Goal: Information Seeking & Learning: Learn about a topic

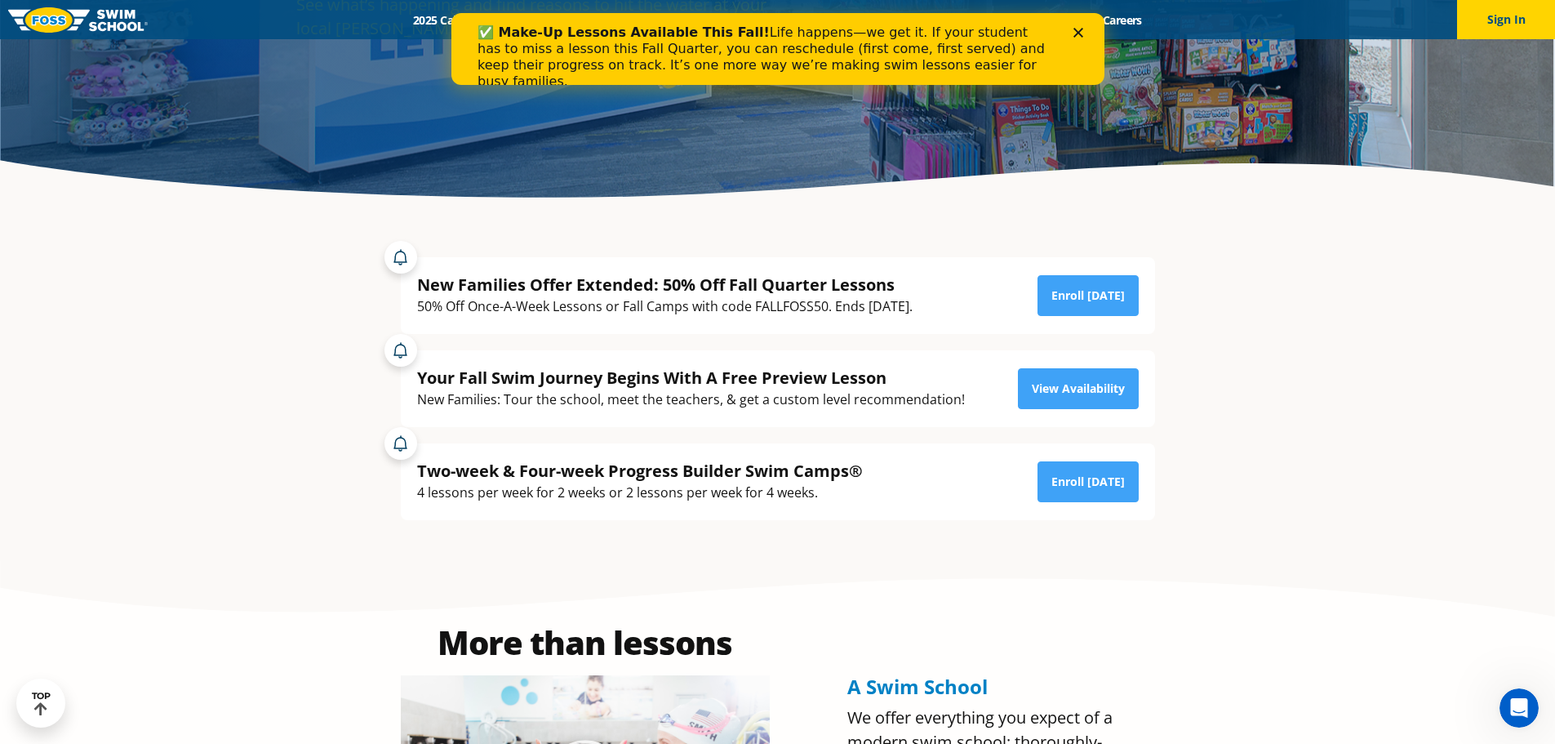
scroll to position [245, 0]
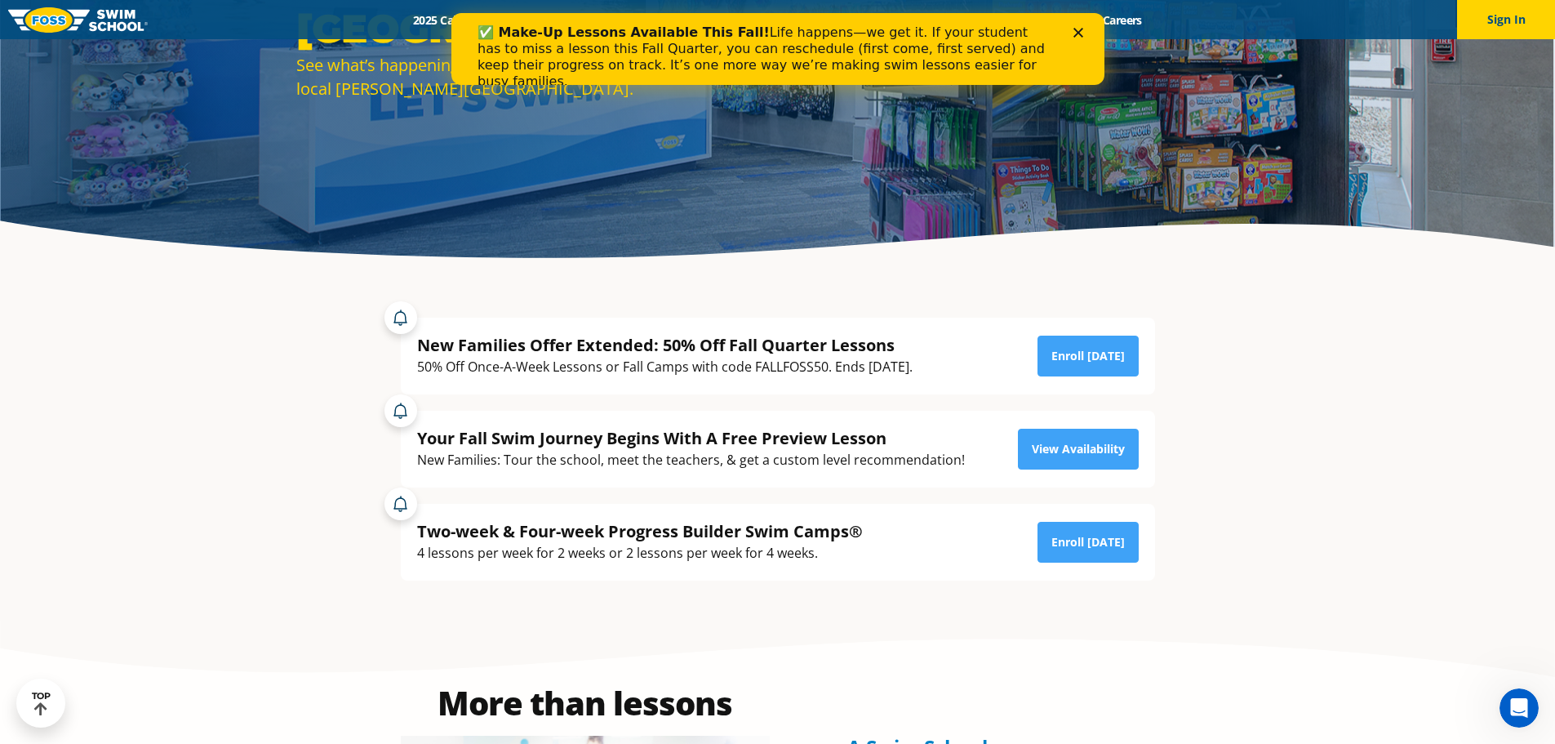
click at [1084, 35] on div "Close" at bounding box center [1081, 33] width 16 height 10
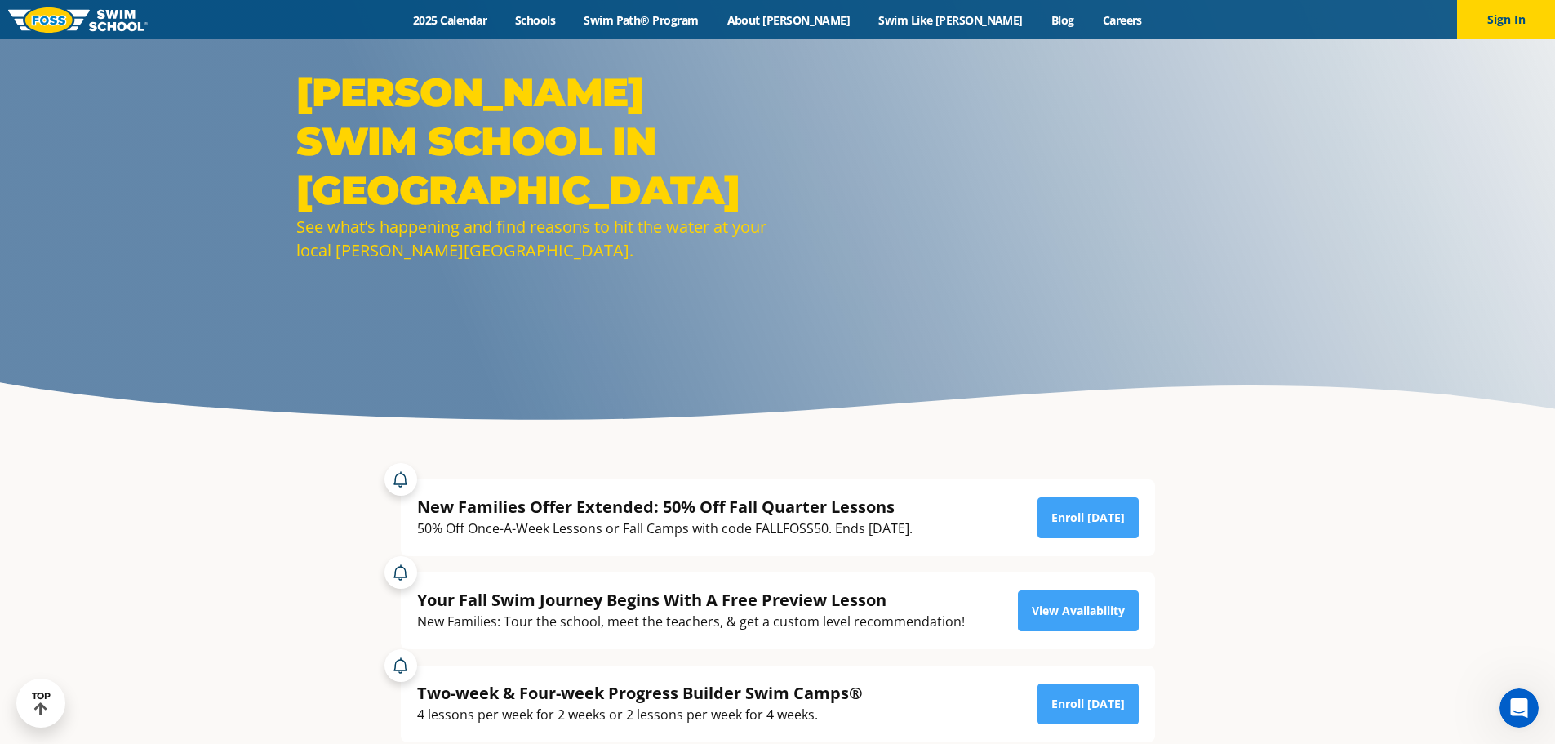
scroll to position [82, 0]
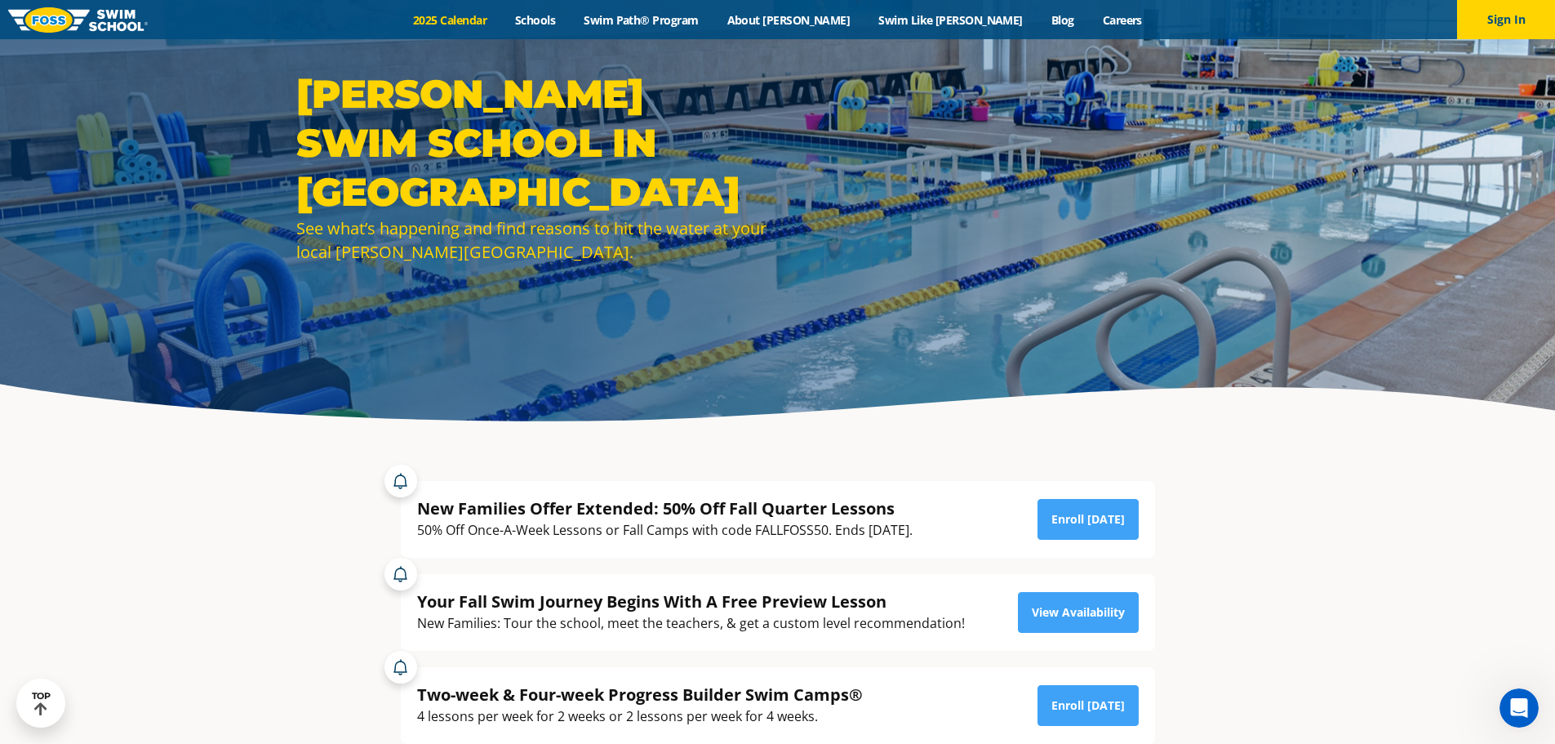
click at [501, 12] on link "2025 Calendar" at bounding box center [450, 20] width 102 height 16
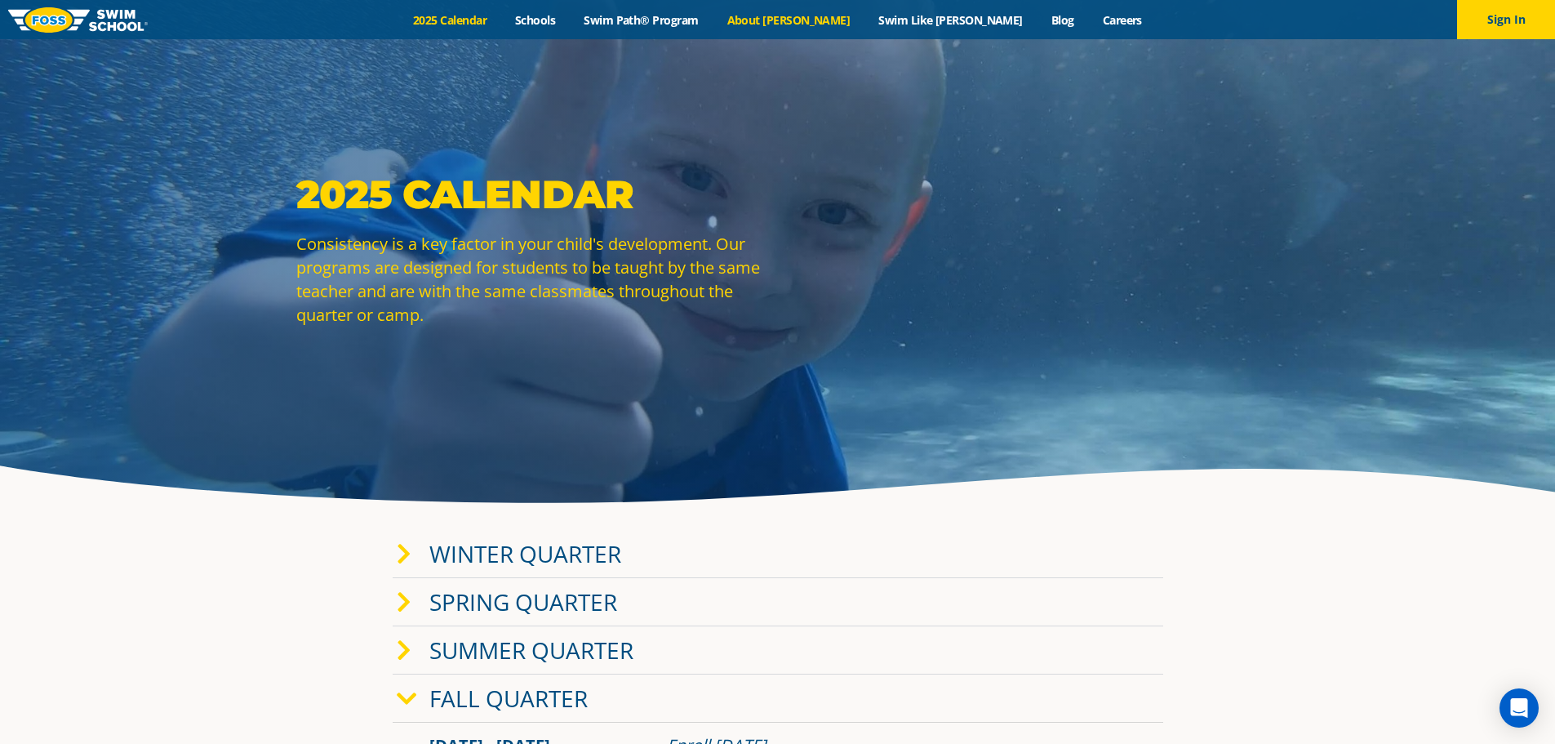
click at [838, 25] on link "About [PERSON_NAME]" at bounding box center [789, 20] width 152 height 16
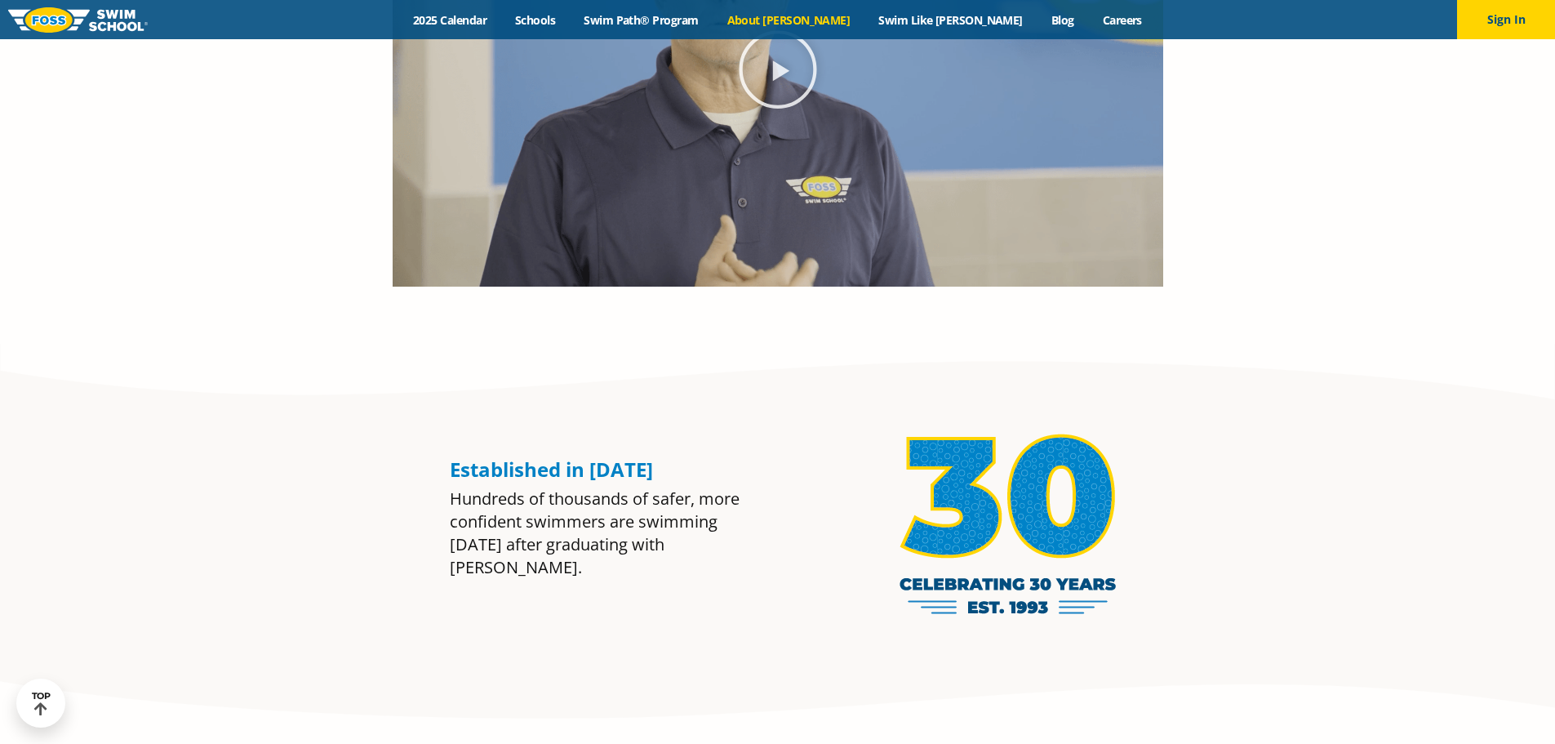
scroll to position [1551, 0]
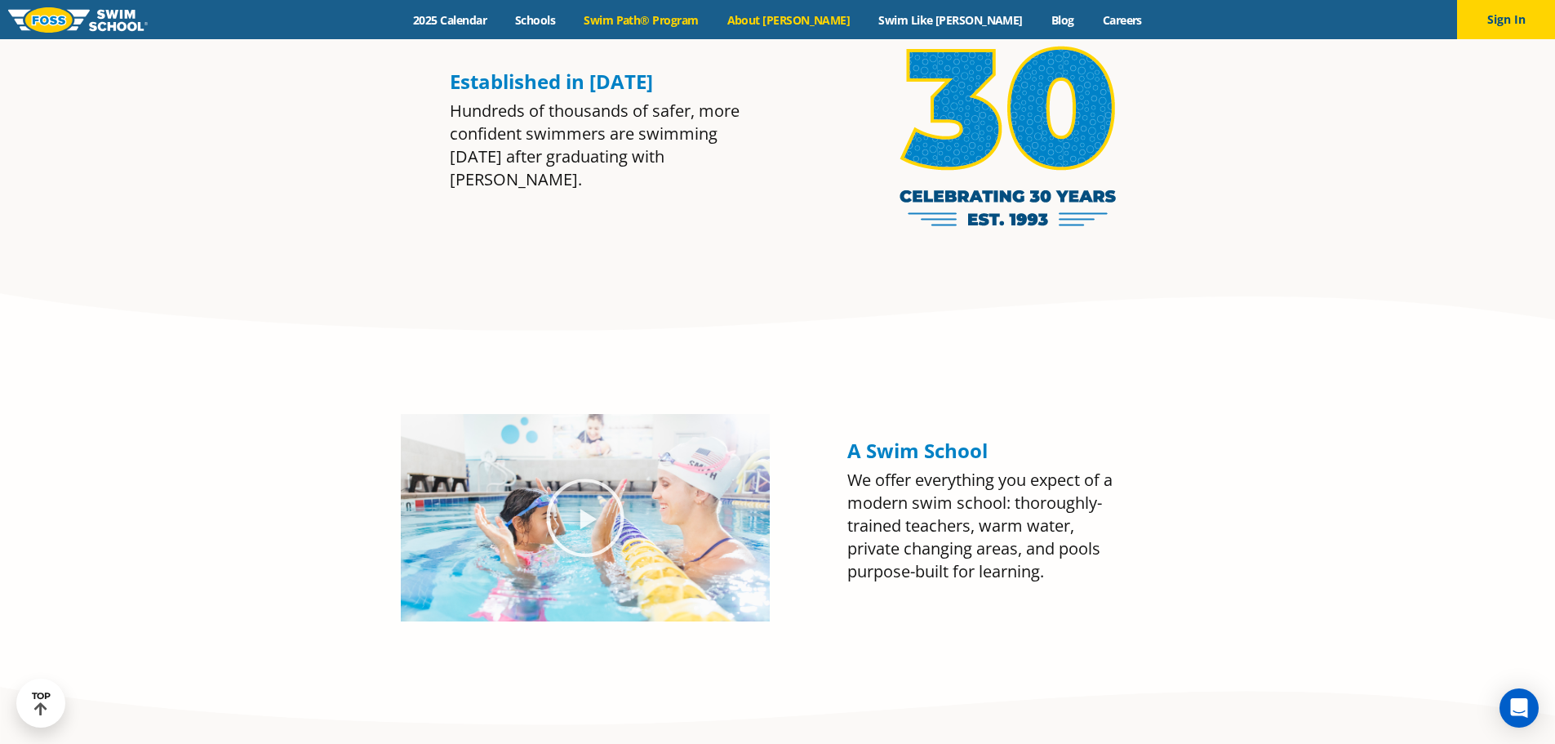
click at [647, 19] on link "Swim Path® Program" at bounding box center [641, 20] width 143 height 16
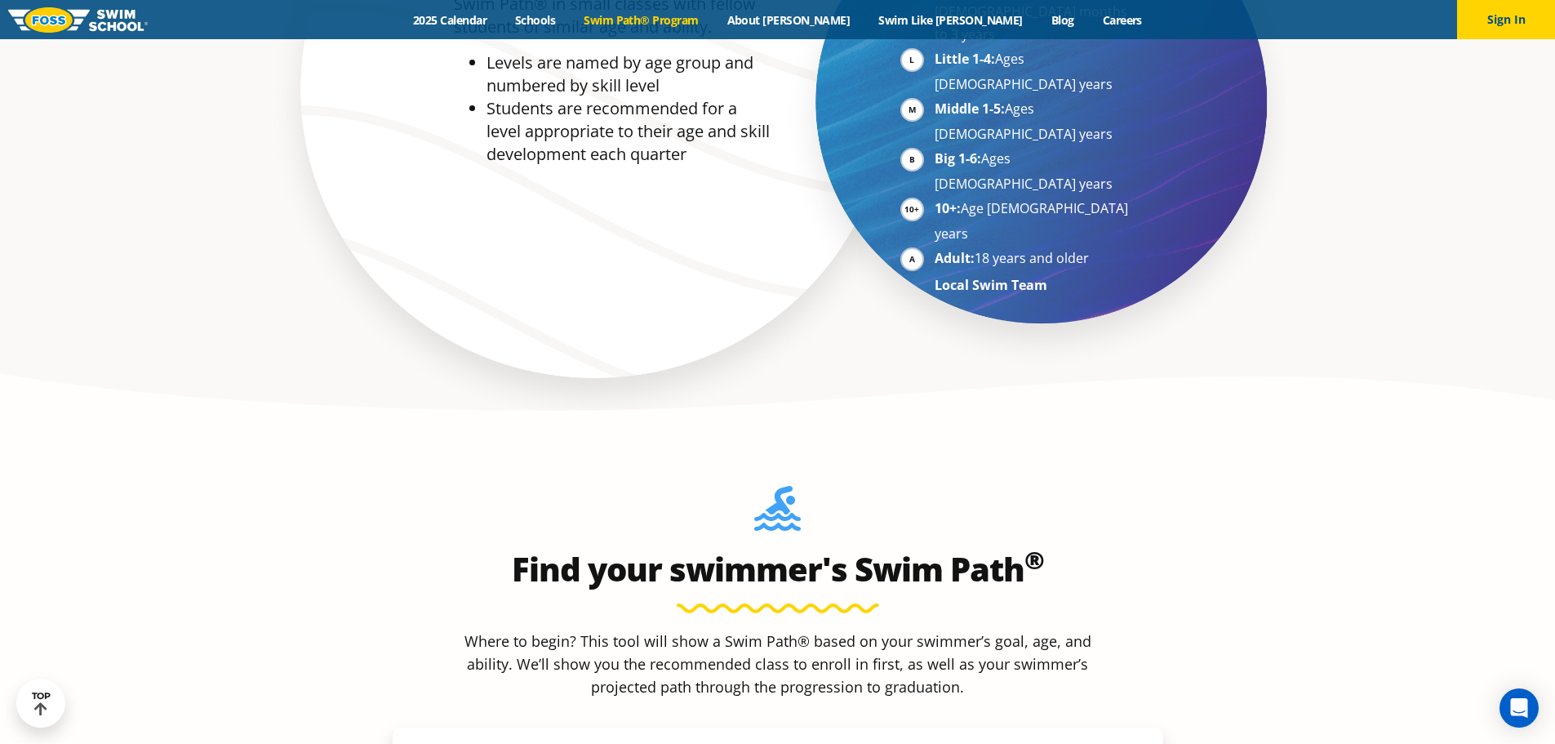
scroll to position [1388, 0]
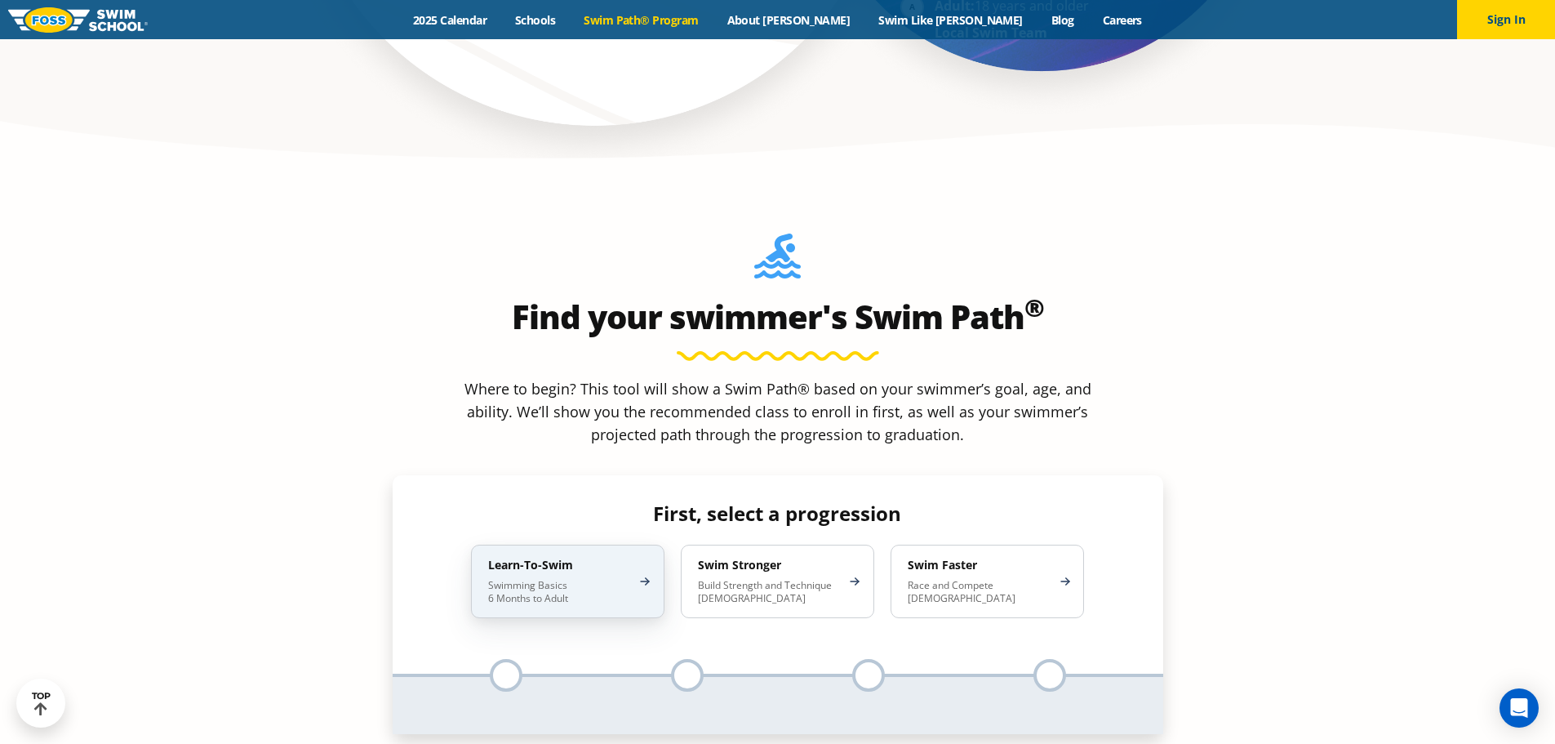
click at [611, 545] on div "Learn-To-Swim Swimming Basics 6 Months to Adult" at bounding box center [567, 581] width 193 height 73
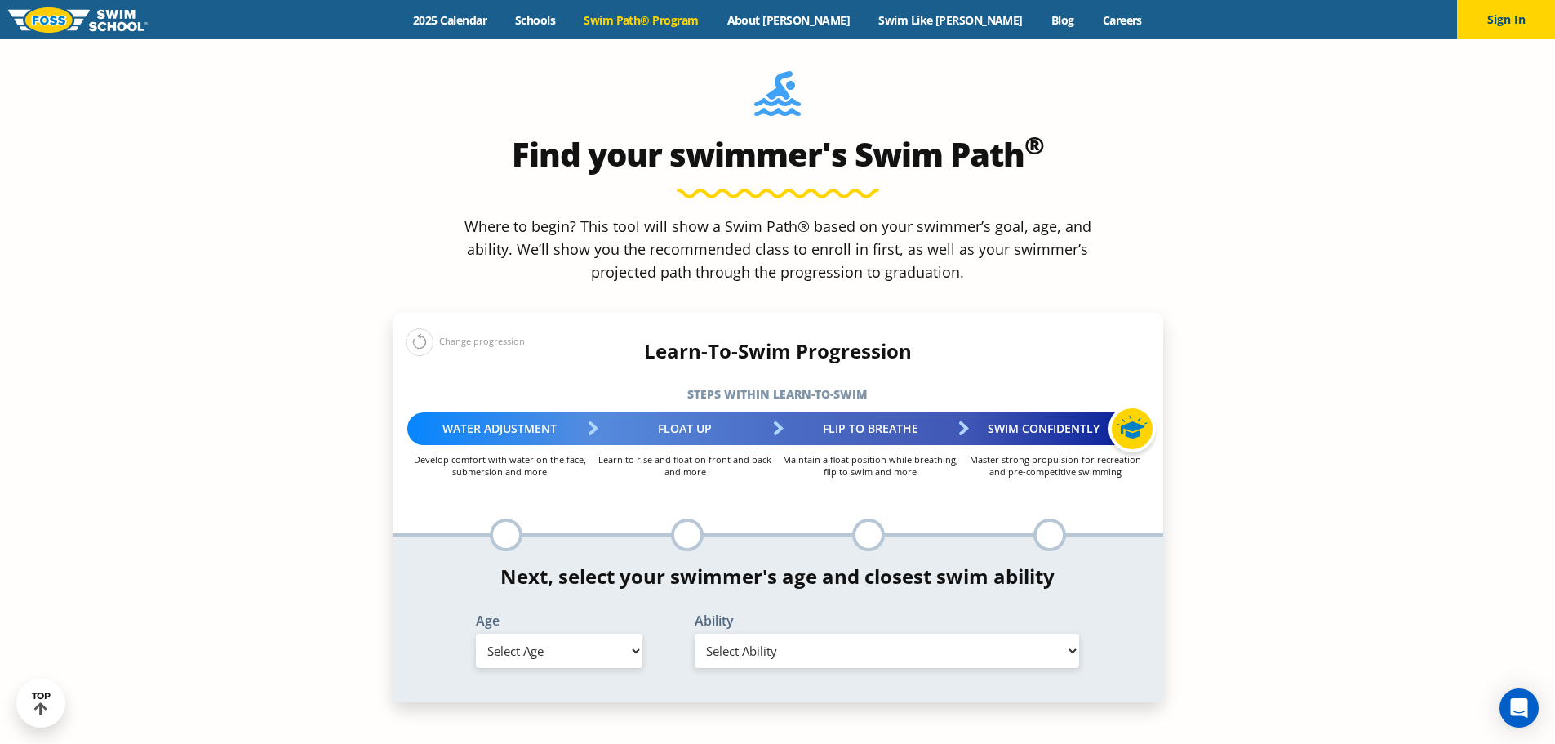
scroll to position [1551, 0]
click at [576, 633] on select "Select Age 6 months - 1 year 1 year 2 years 3 years 4 years 5 years 6 years 7 y…" at bounding box center [559, 650] width 167 height 34
select select "6-months---1-year"
click at [476, 633] on select "Select Age 6 months - 1 year 1 year 2 years 3 years 4 years 5 years 6 years 7 y…" at bounding box center [559, 650] width 167 height 34
click at [833, 633] on select "Select Ability First in-water experience Comfortable with water poured over the…" at bounding box center [887, 650] width 385 height 34
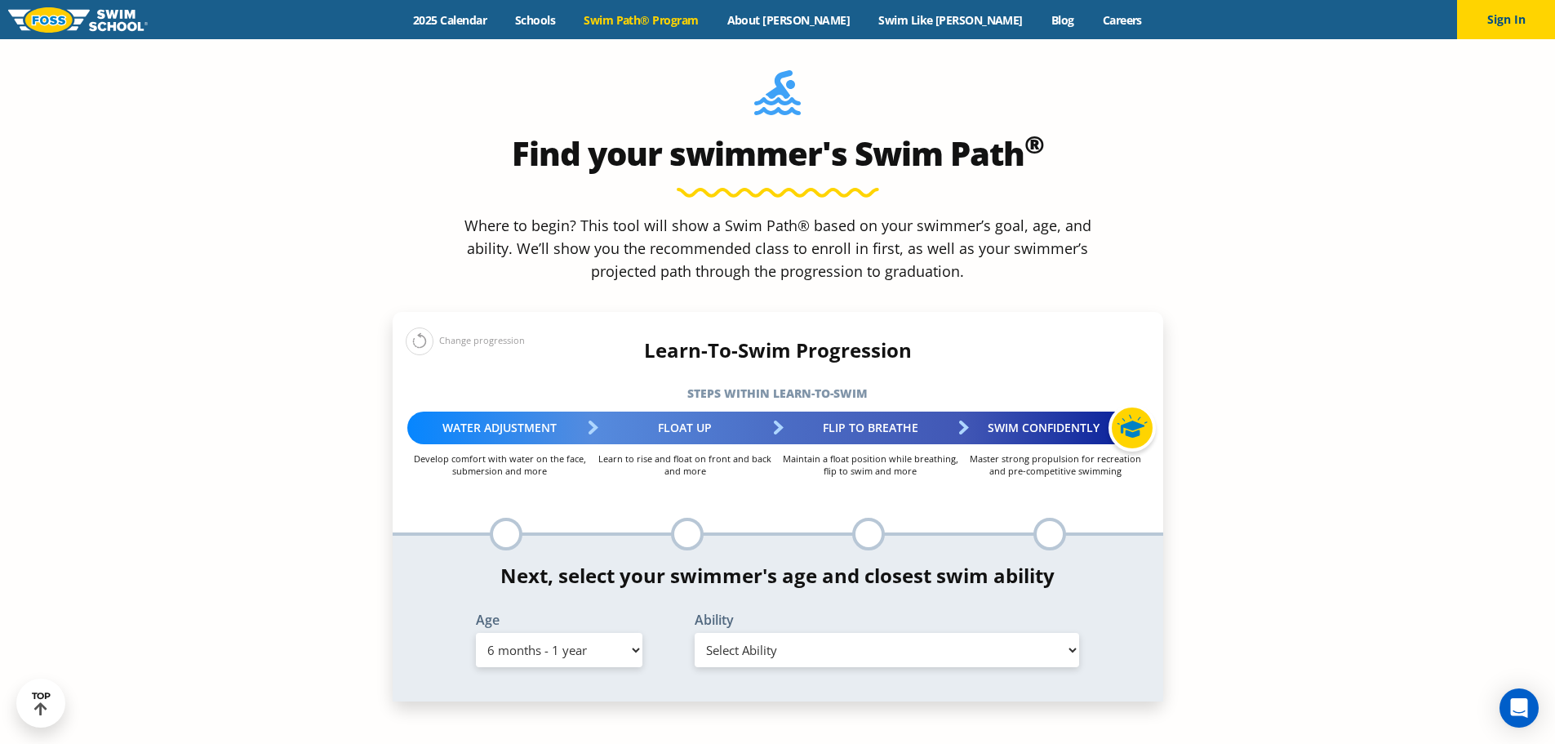
select select "6-months---1-year-comfortable-with-water-poured-over-their-head-but-not-eyes-or…"
click at [695, 633] on select "Select Ability First in-water experience Comfortable with water poured over the…" at bounding box center [887, 650] width 385 height 34
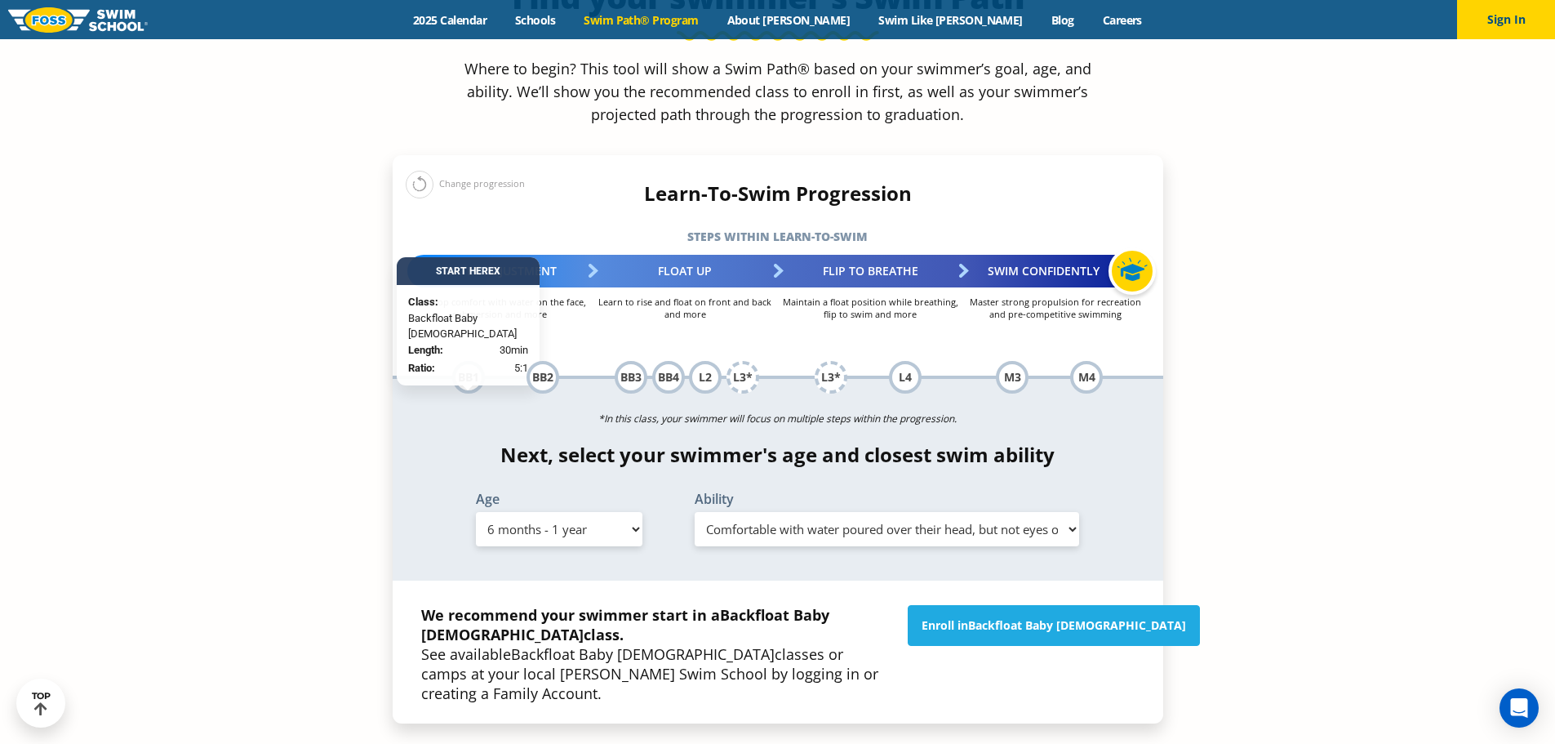
scroll to position [1714, 0]
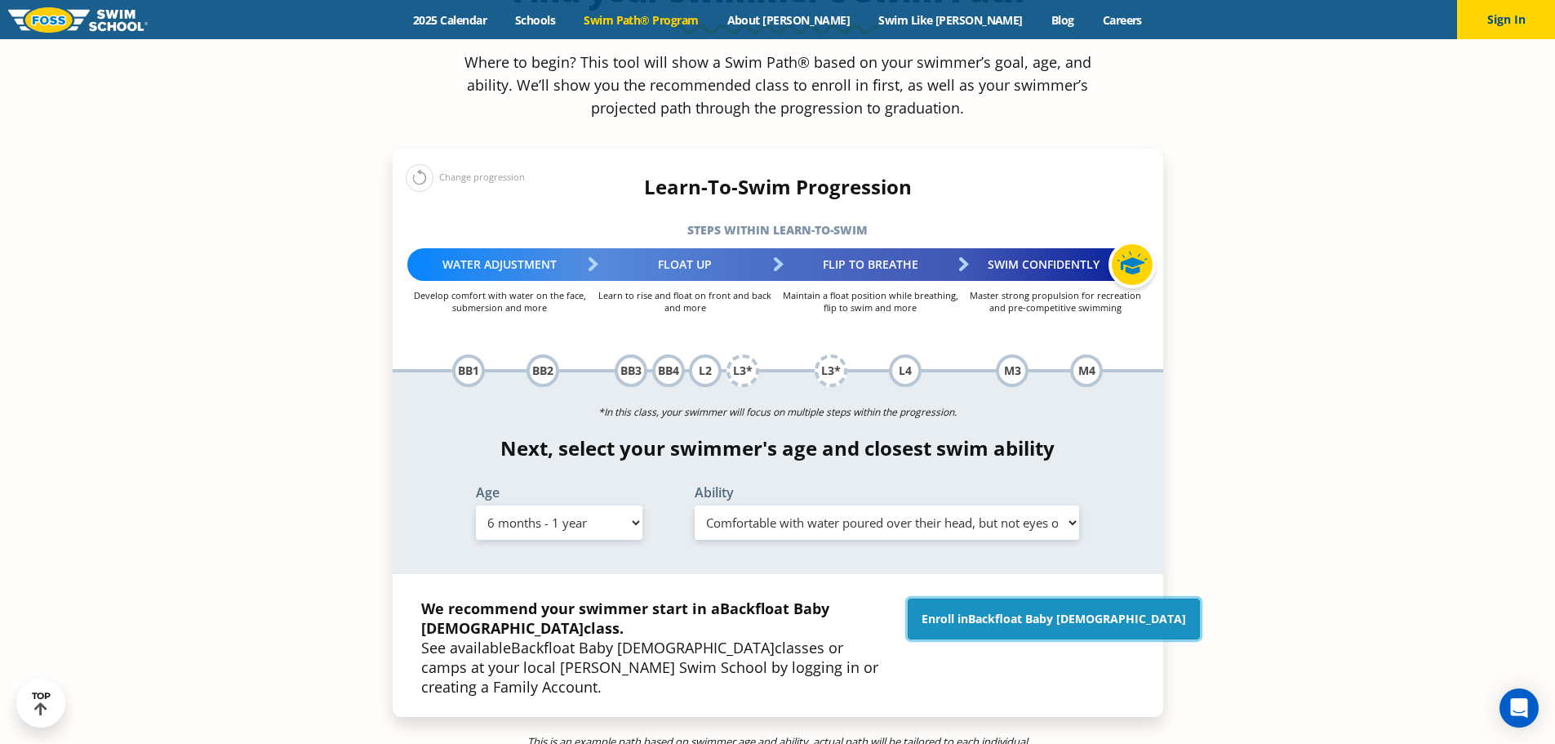
click at [1064, 611] on span "Backfloat Baby 1" at bounding box center [1077, 619] width 218 height 16
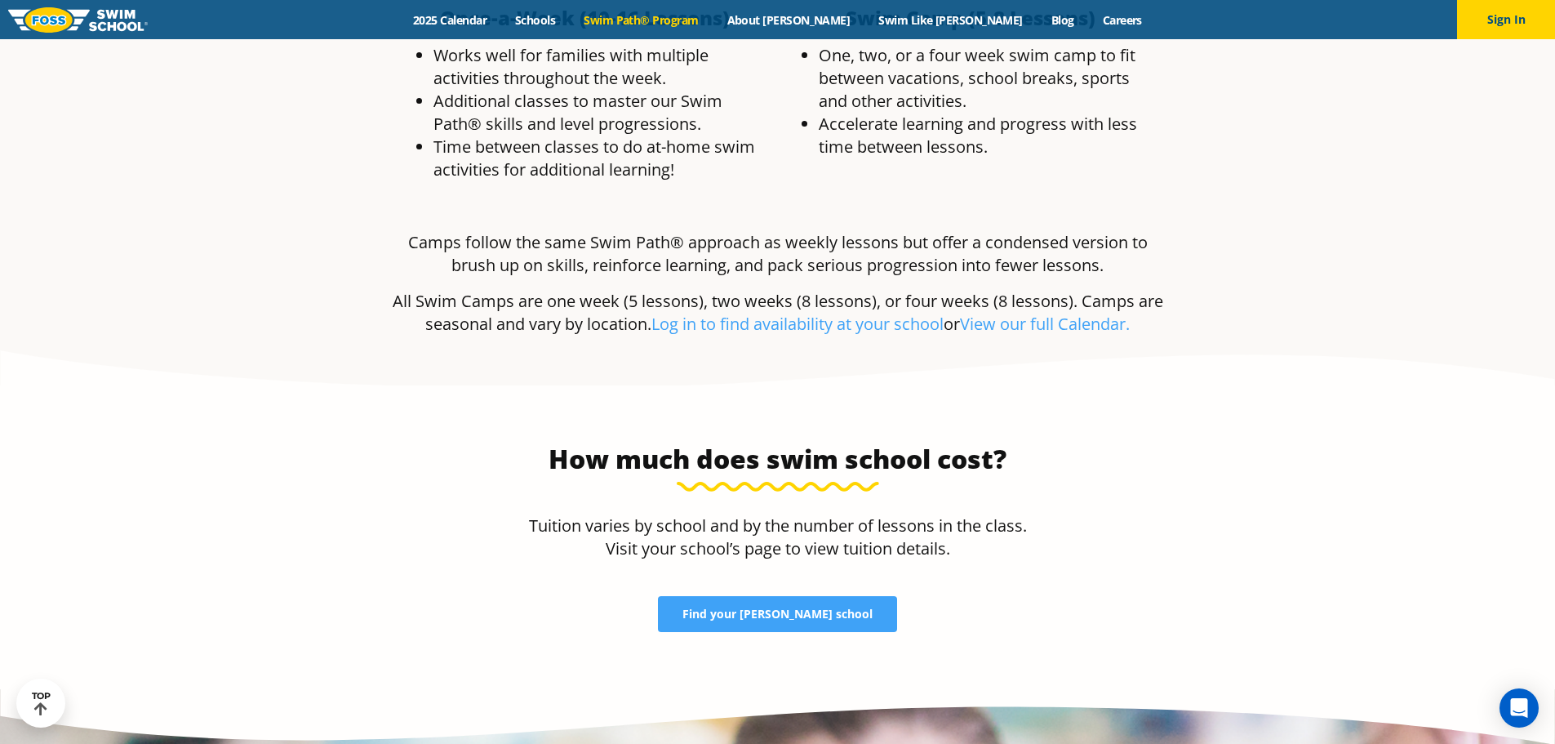
scroll to position [3265, 0]
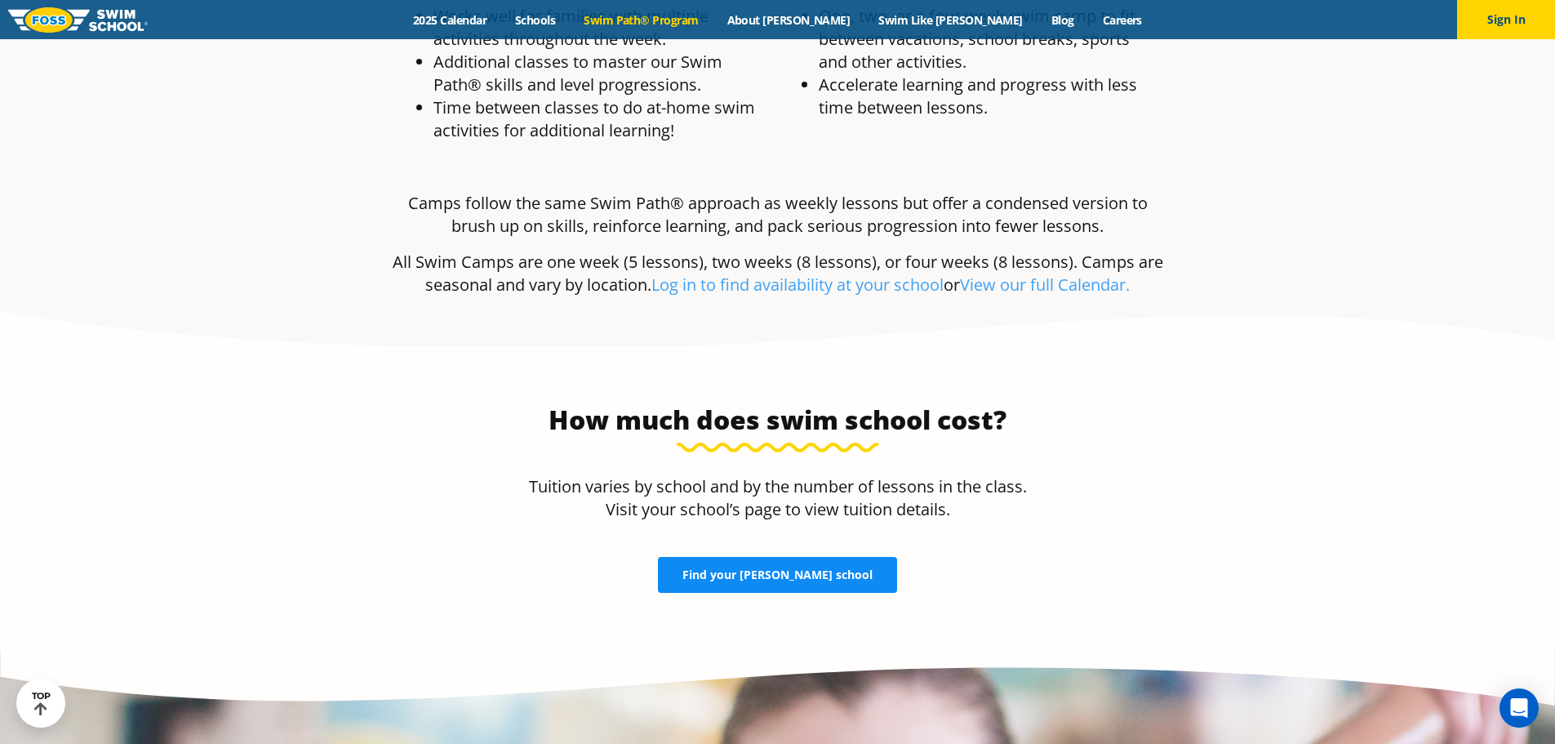
click at [769, 557] on link "Find your [PERSON_NAME] school" at bounding box center [777, 575] width 239 height 36
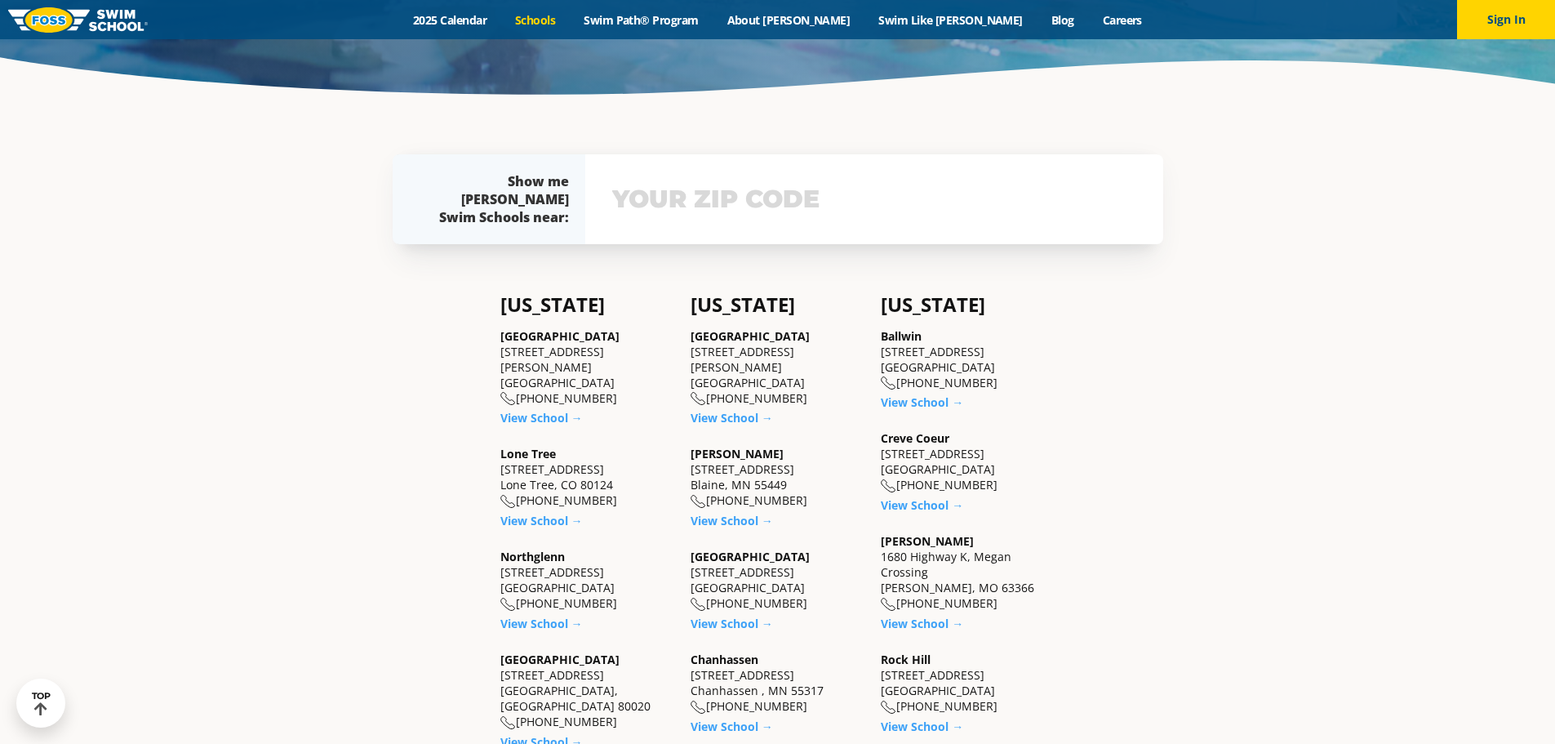
click at [717, 198] on input "text" at bounding box center [874, 199] width 532 height 47
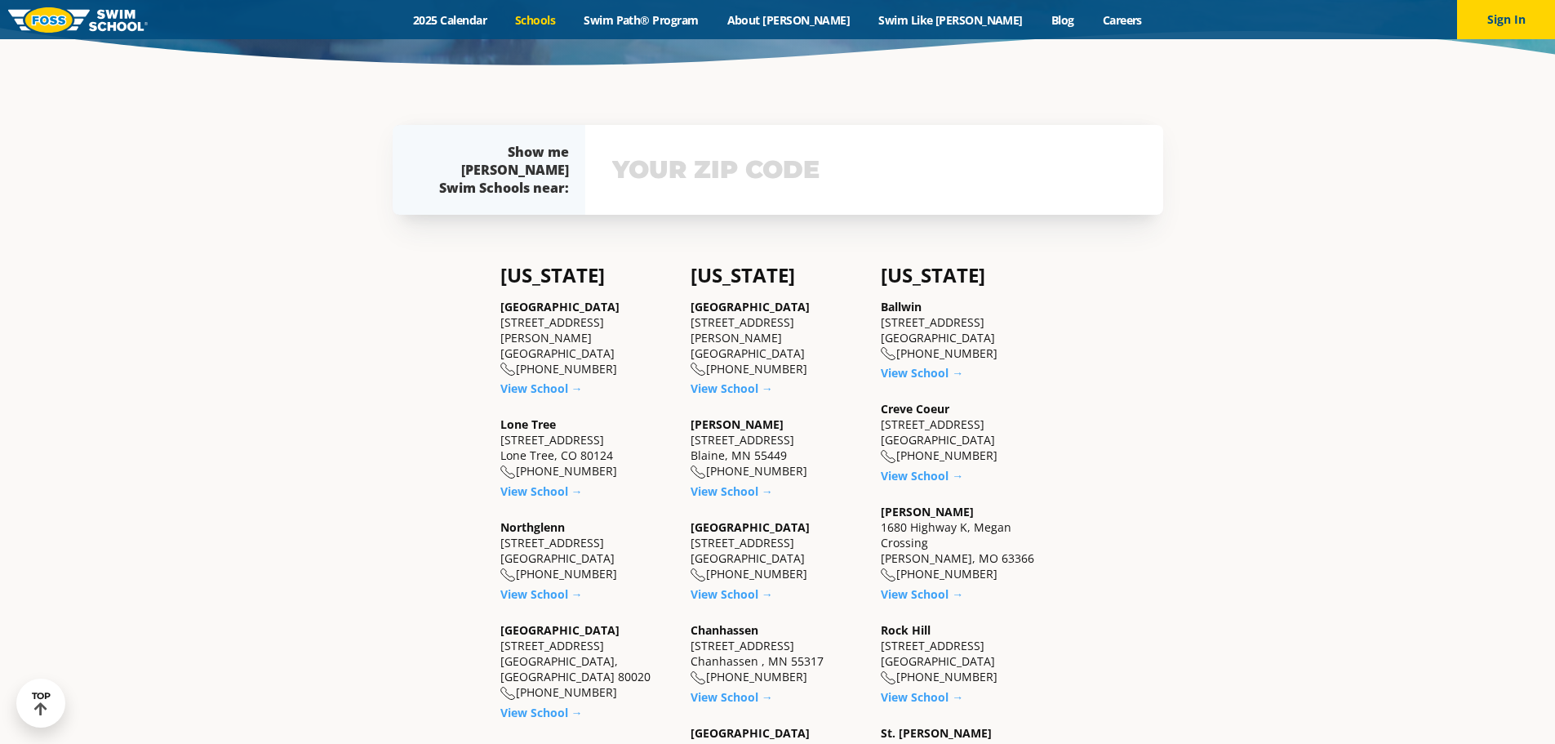
scroll to position [481, 0]
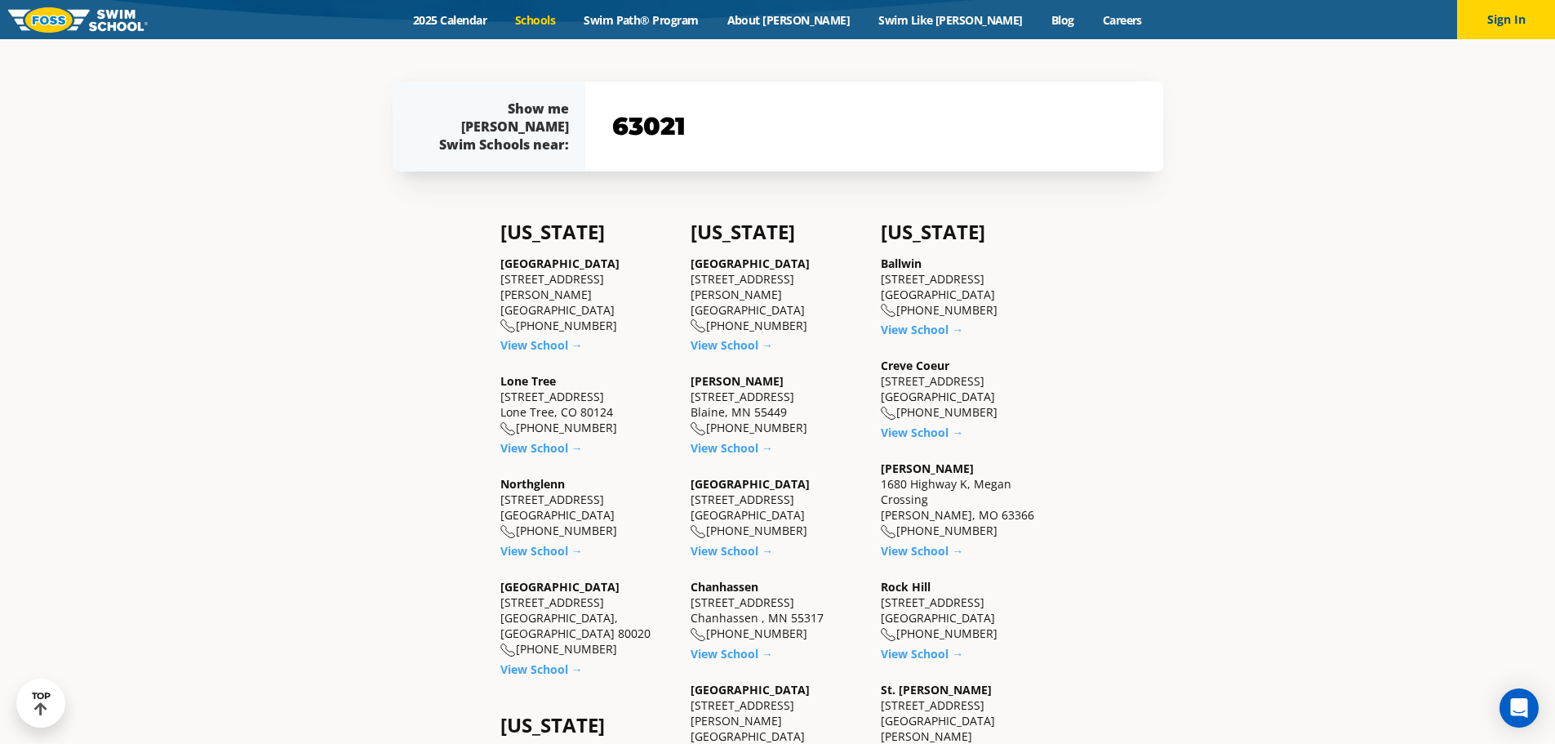
type input "63021"
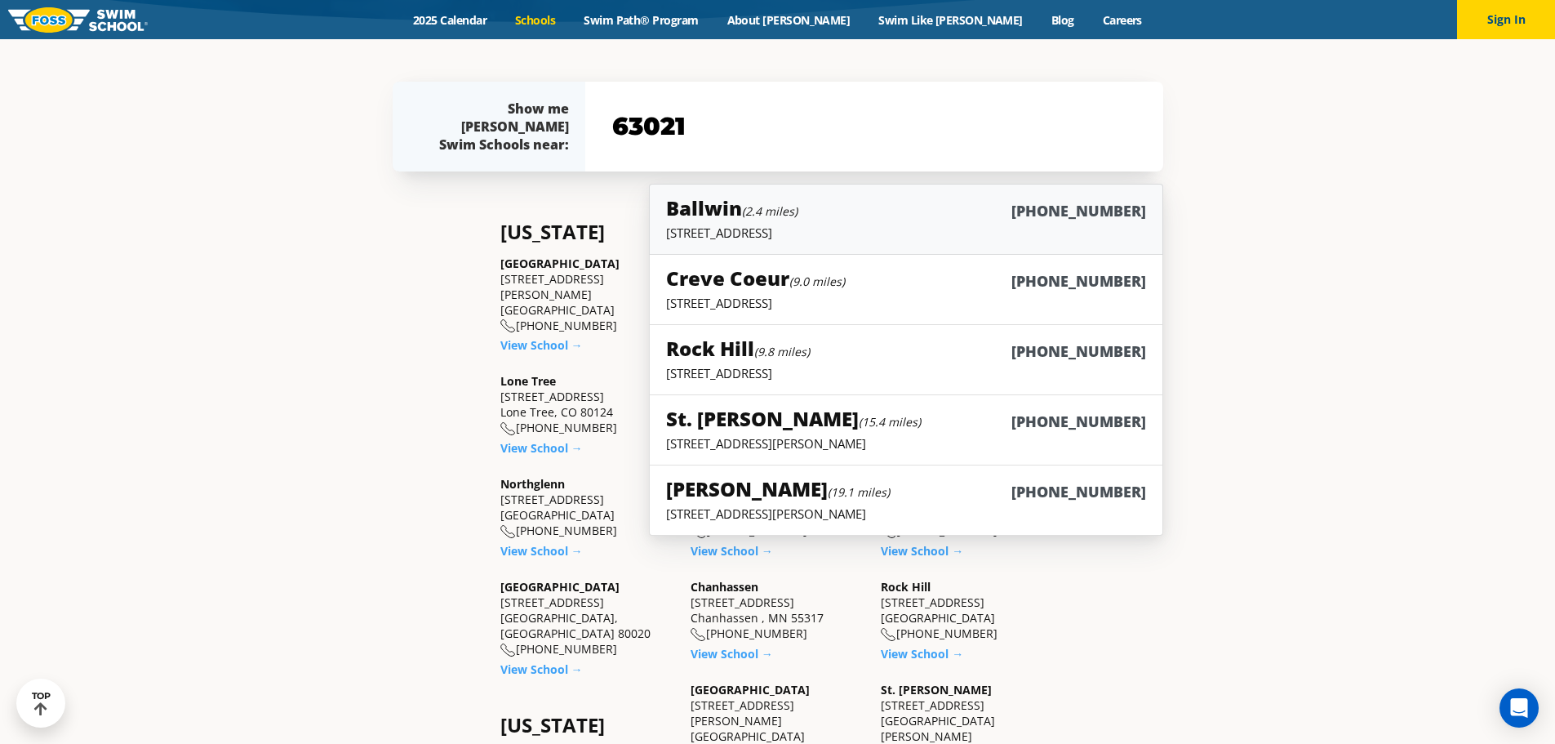
click at [756, 211] on small "(2.4 miles)" at bounding box center [770, 211] width 56 height 16
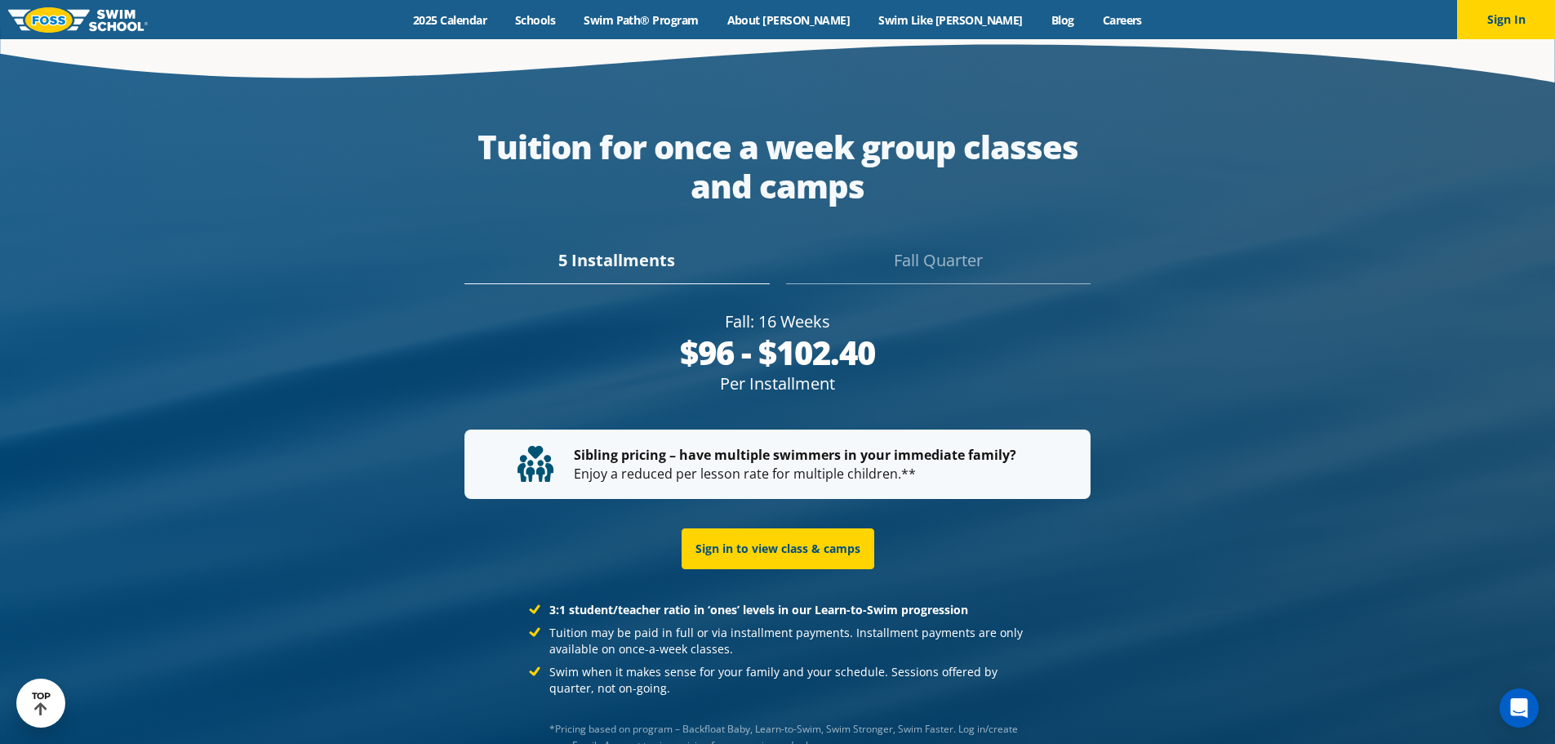
scroll to position [3138, 0]
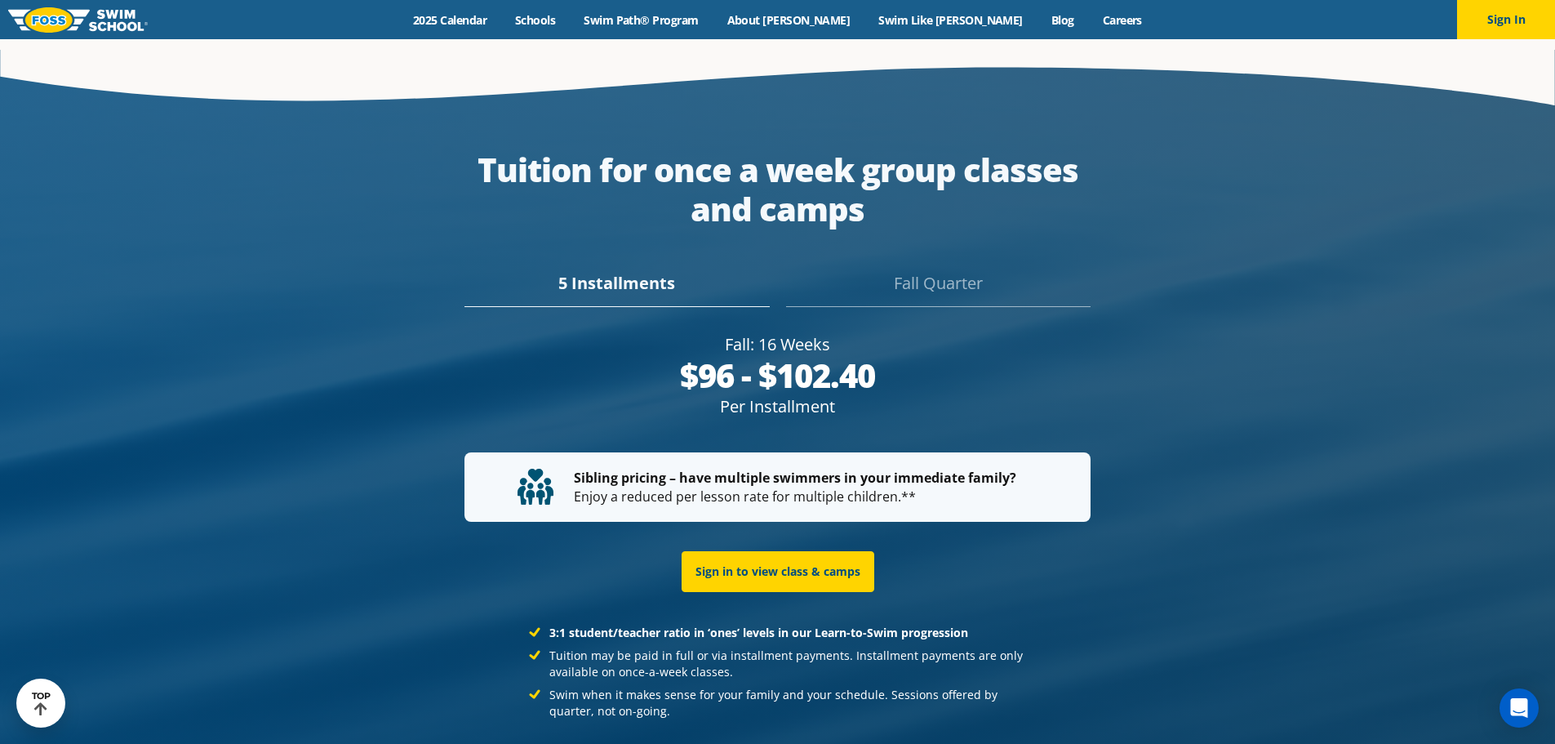
click at [903, 271] on div "Fall Quarter" at bounding box center [938, 289] width 305 height 36
click at [670, 271] on div "5 Installments" at bounding box center [617, 289] width 305 height 36
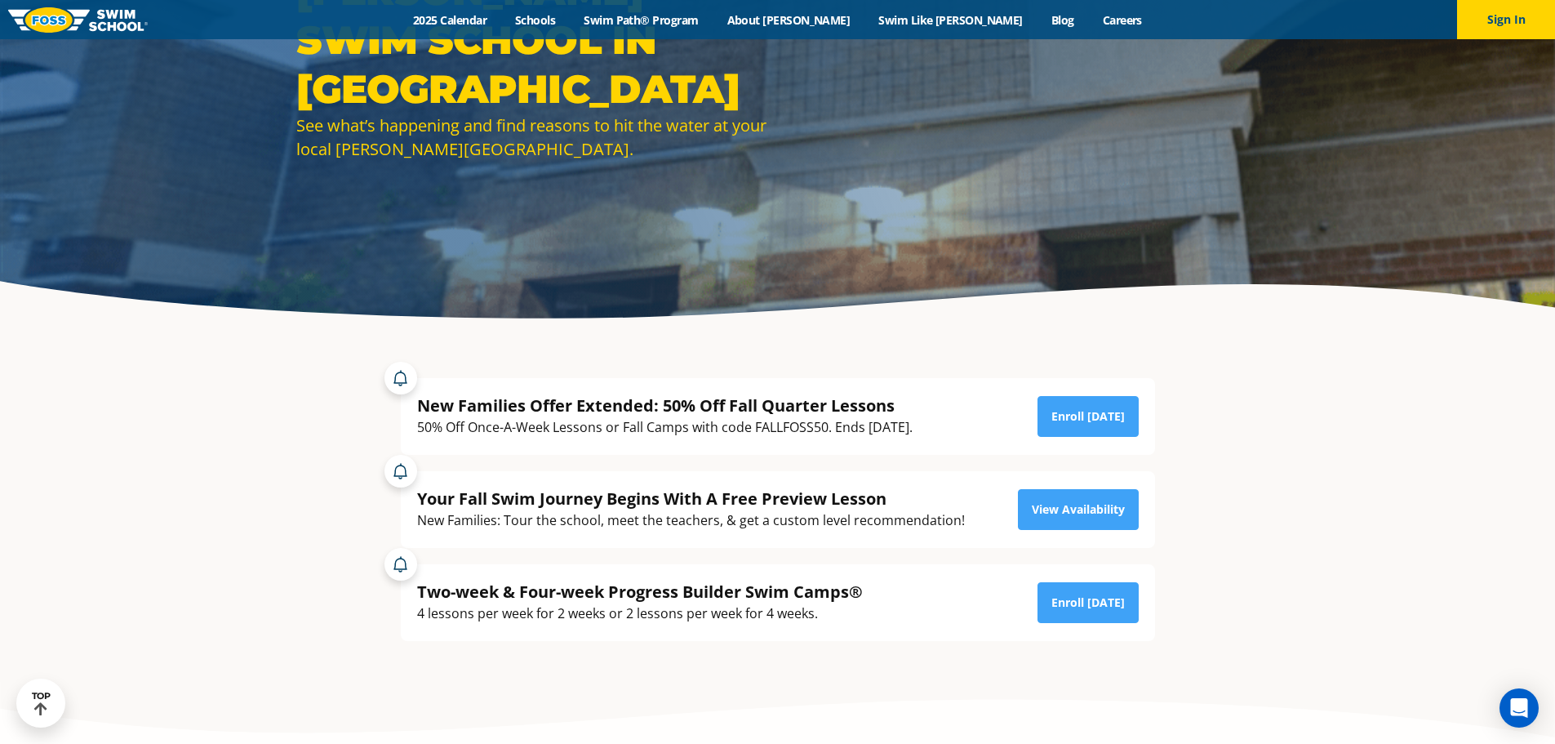
scroll to position [180, 0]
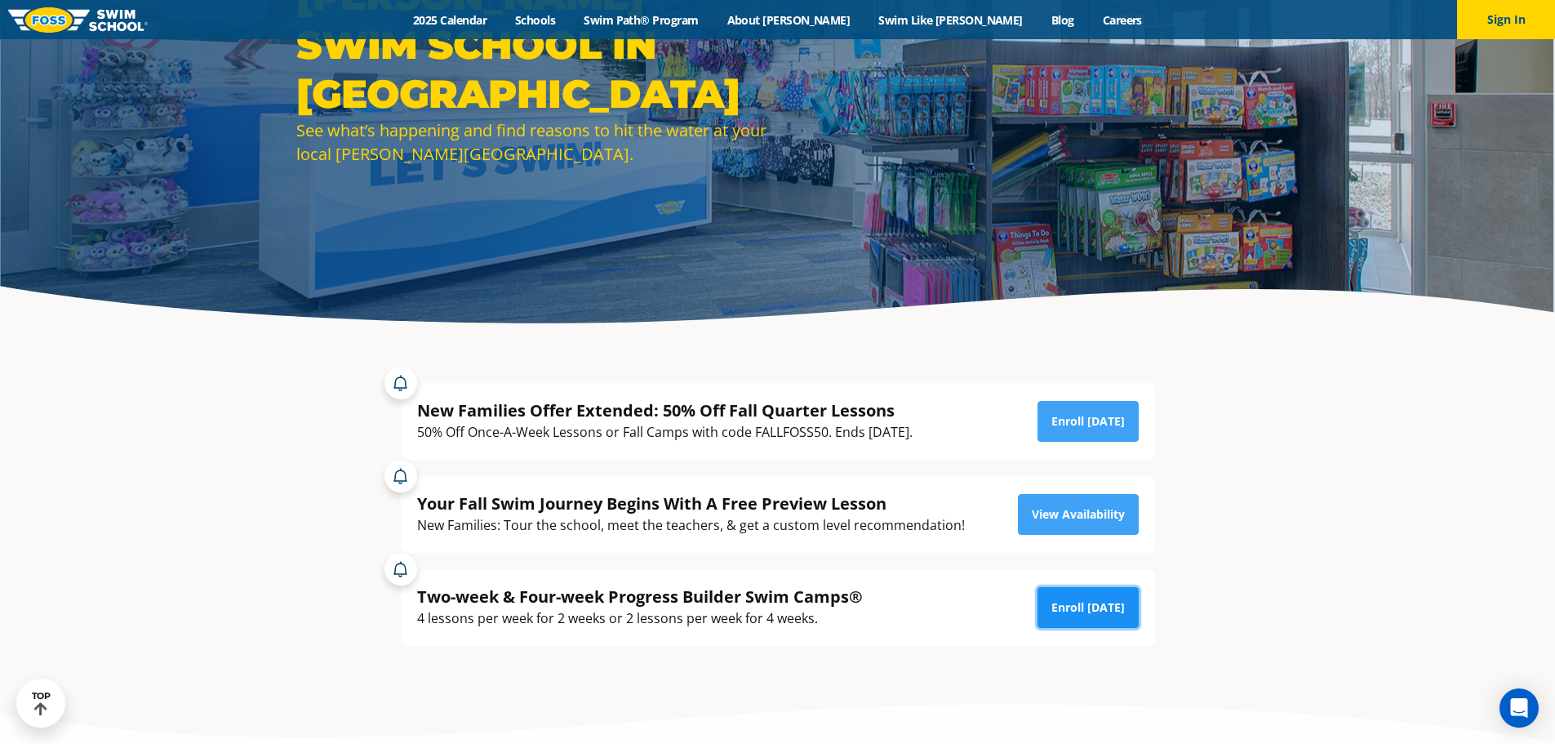
click at [1078, 607] on link "Enroll [DATE]" at bounding box center [1088, 607] width 101 height 41
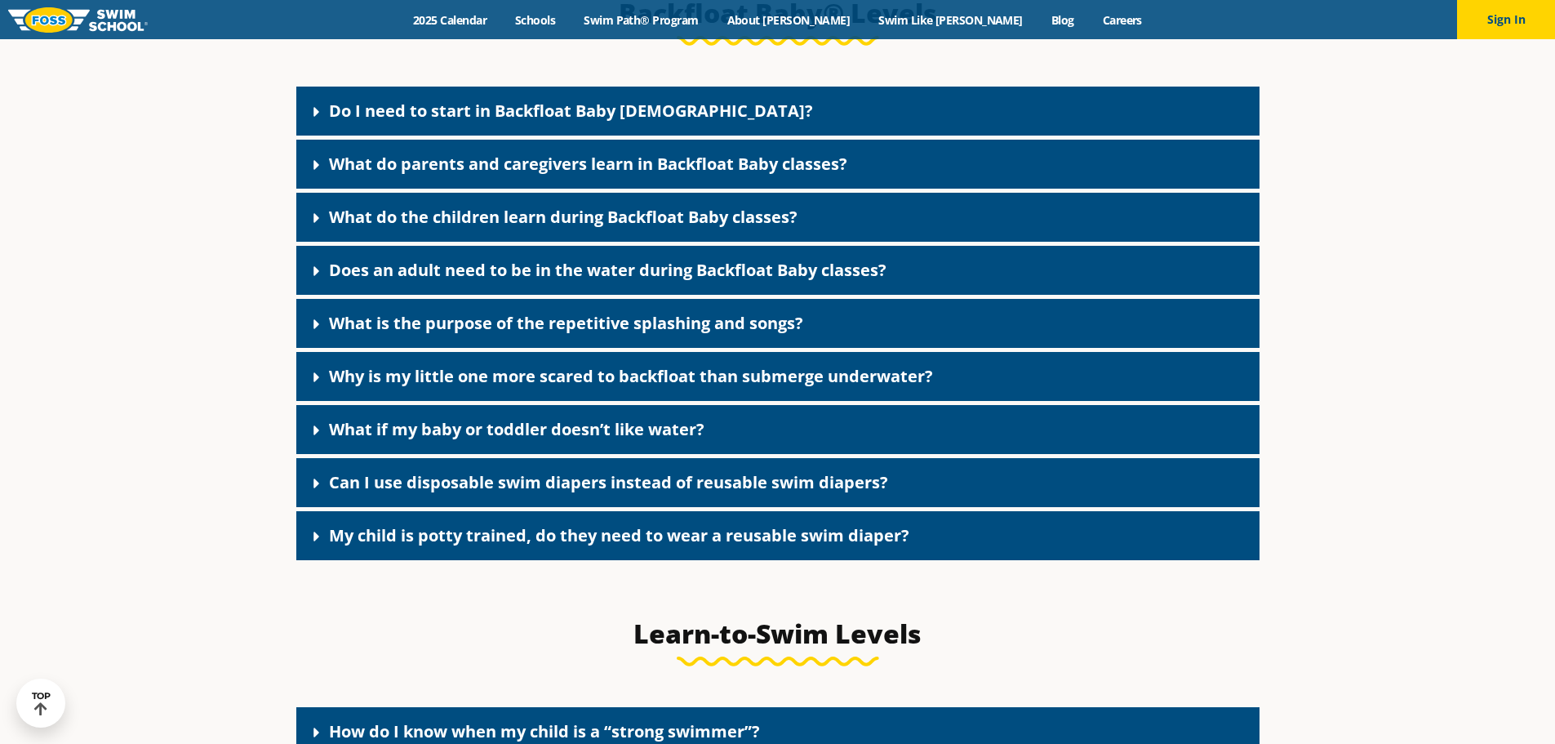
scroll to position [3672, 0]
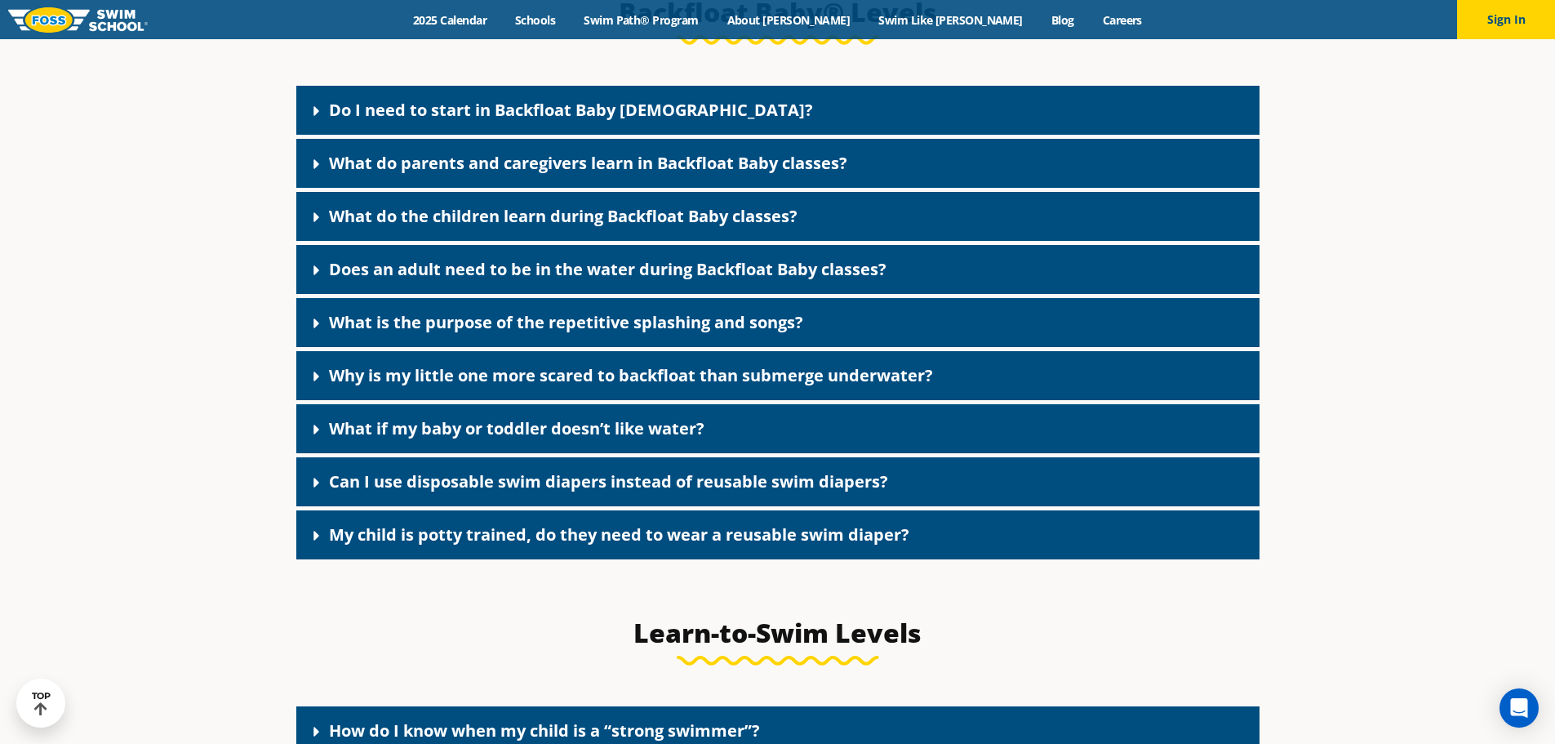
click at [625, 121] on link "Do I need to start in Backfloat Baby 1?" at bounding box center [571, 110] width 484 height 22
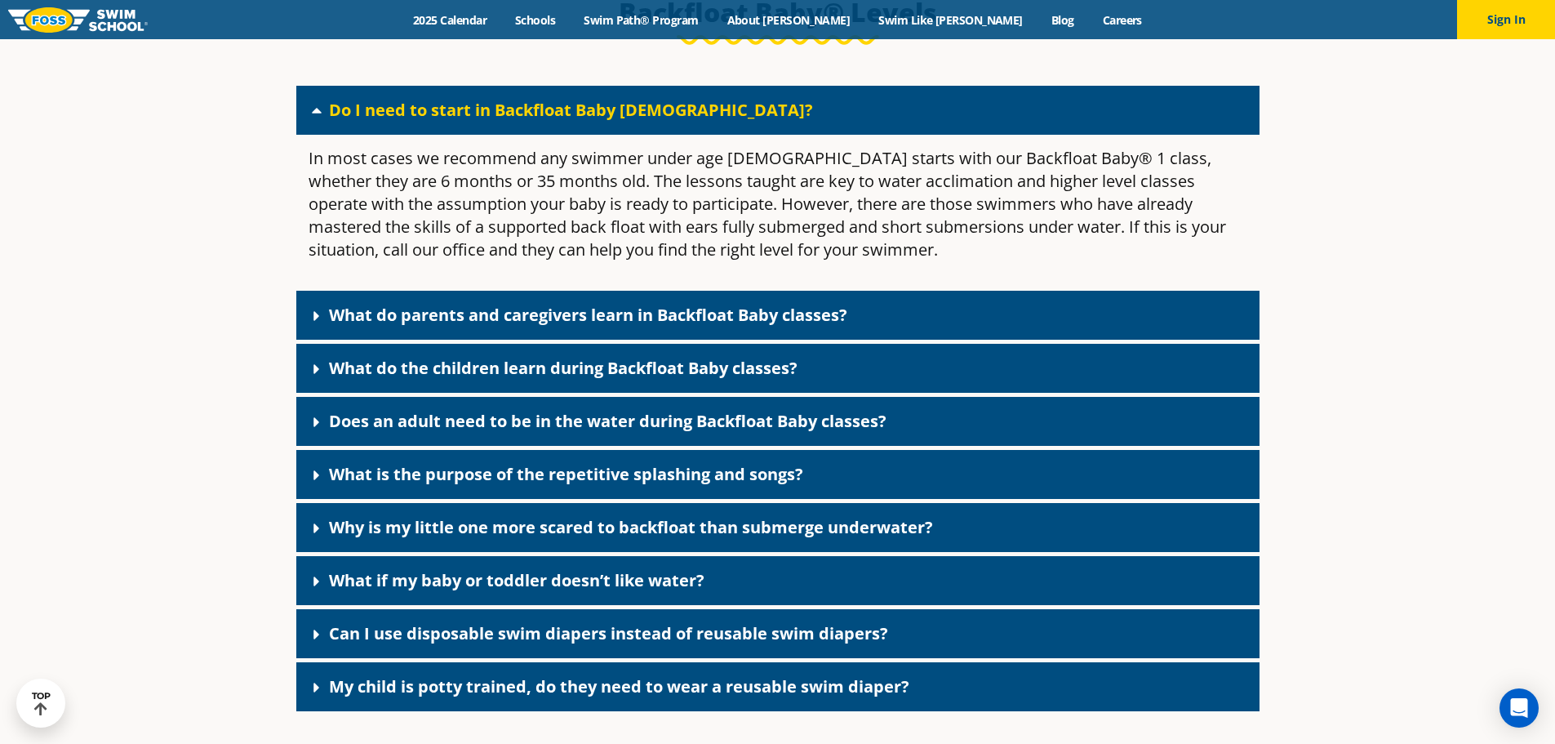
click at [625, 121] on link "Do I need to start in Backfloat Baby 1?" at bounding box center [571, 110] width 484 height 22
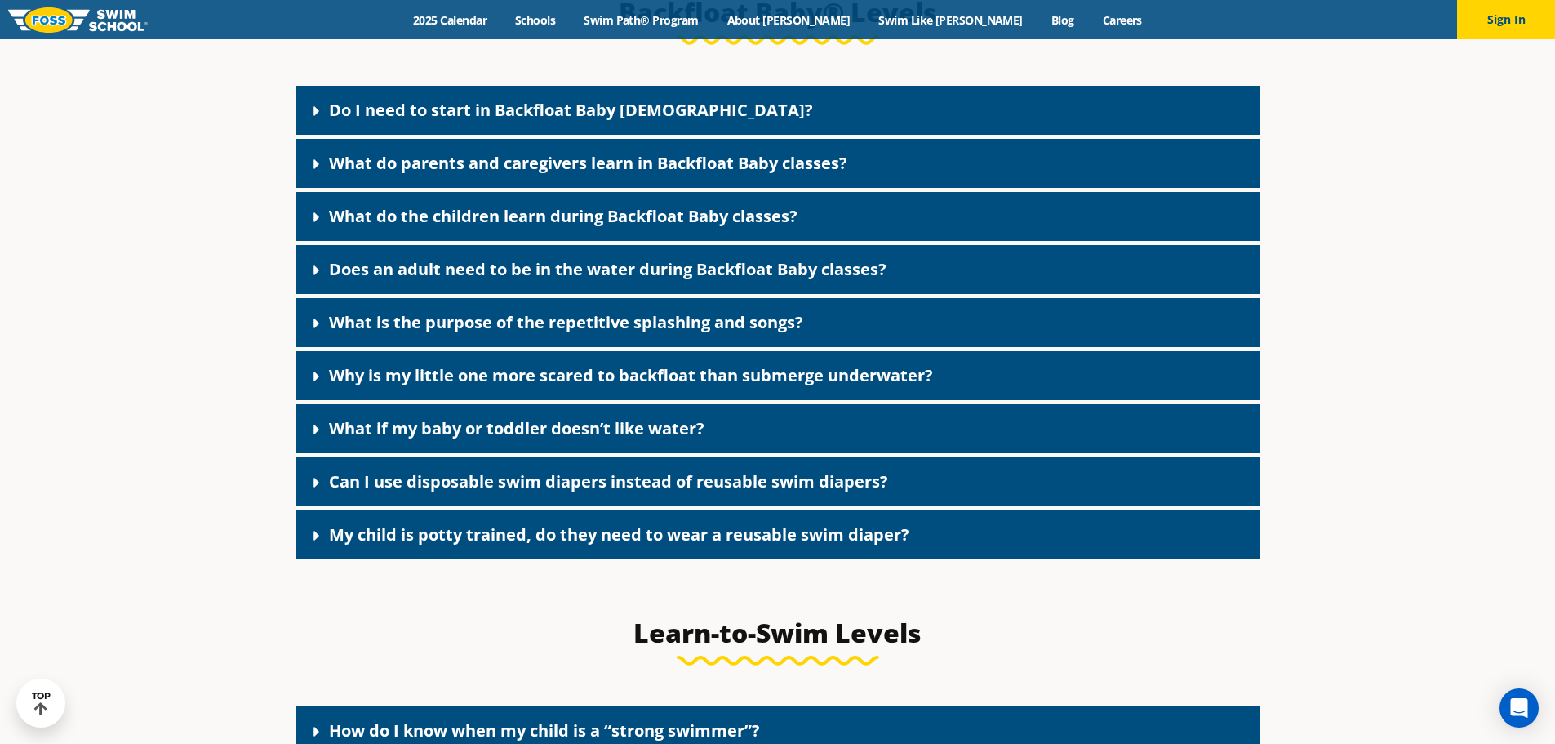
click at [632, 492] on link "Can I use disposable swim diapers instead of reusable swim diapers?" at bounding box center [608, 481] width 559 height 22
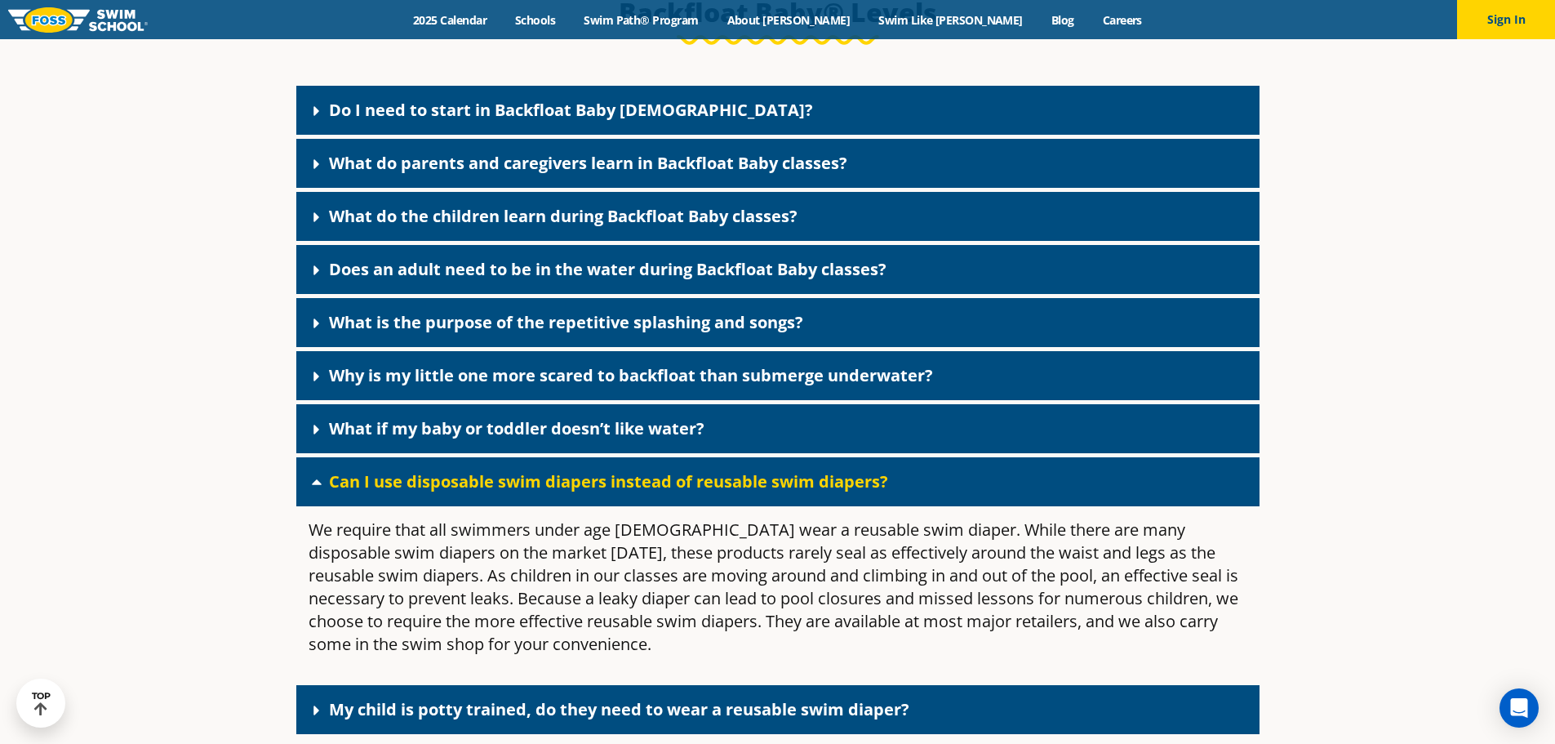
click at [629, 492] on link "Can I use disposable swim diapers instead of reusable swim diapers?" at bounding box center [608, 481] width 559 height 22
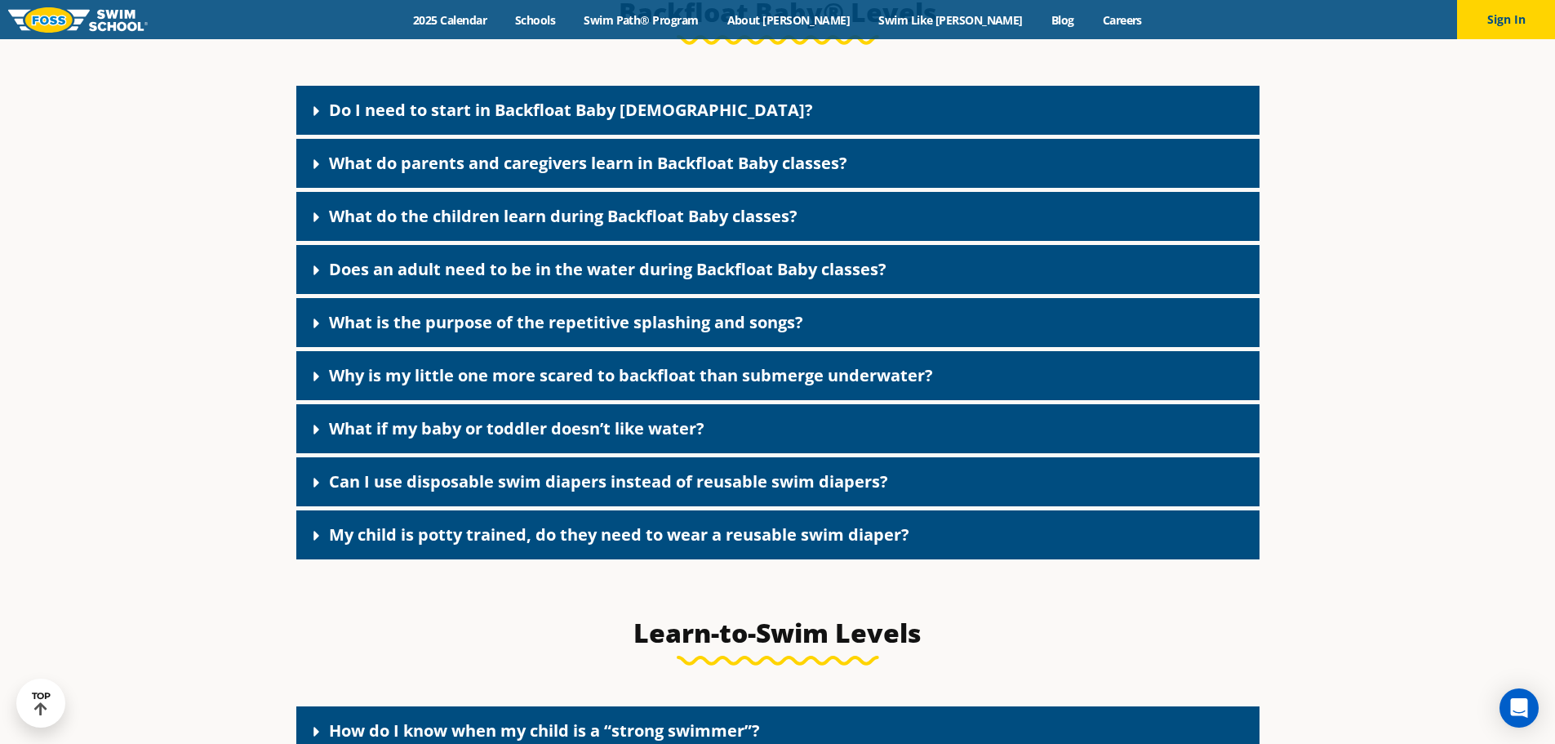
click at [630, 453] on div "What if my baby or toddler doesn’t like water?" at bounding box center [777, 428] width 963 height 49
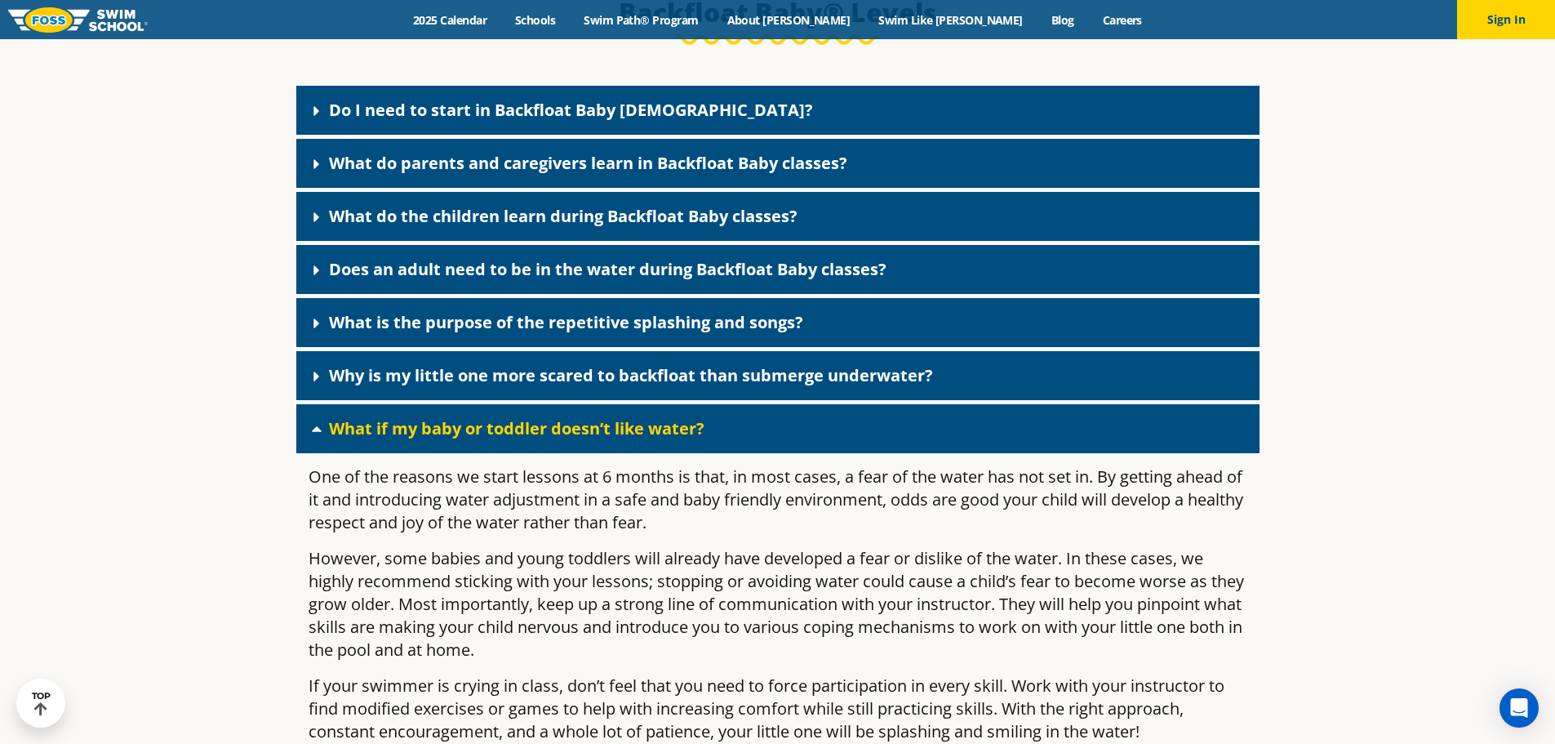
click at [630, 453] on div "What if my baby or toddler doesn’t like water?" at bounding box center [777, 428] width 963 height 49
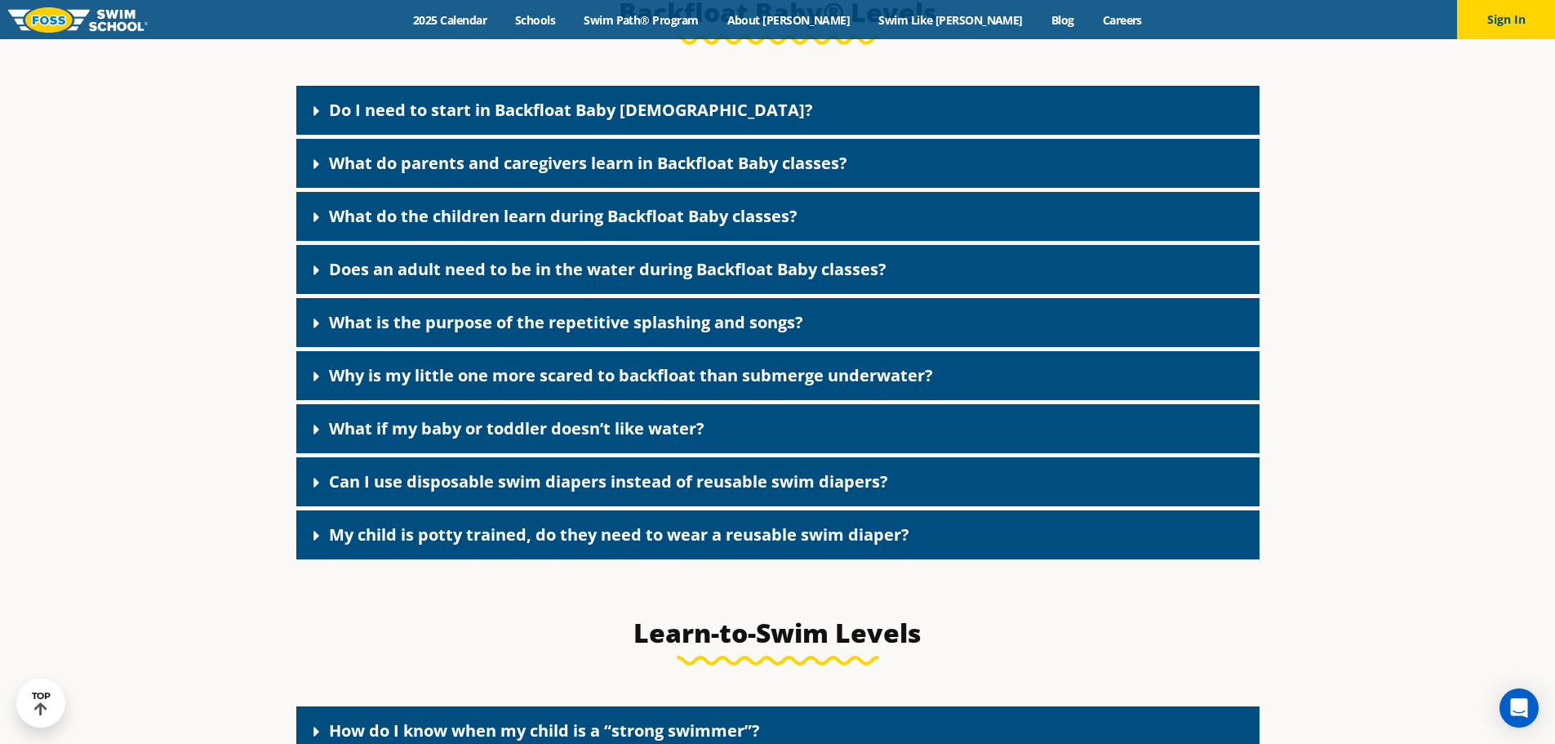
click at [656, 386] on link "Why is my little one more scared to backfloat than submerge underwater?" at bounding box center [631, 375] width 604 height 22
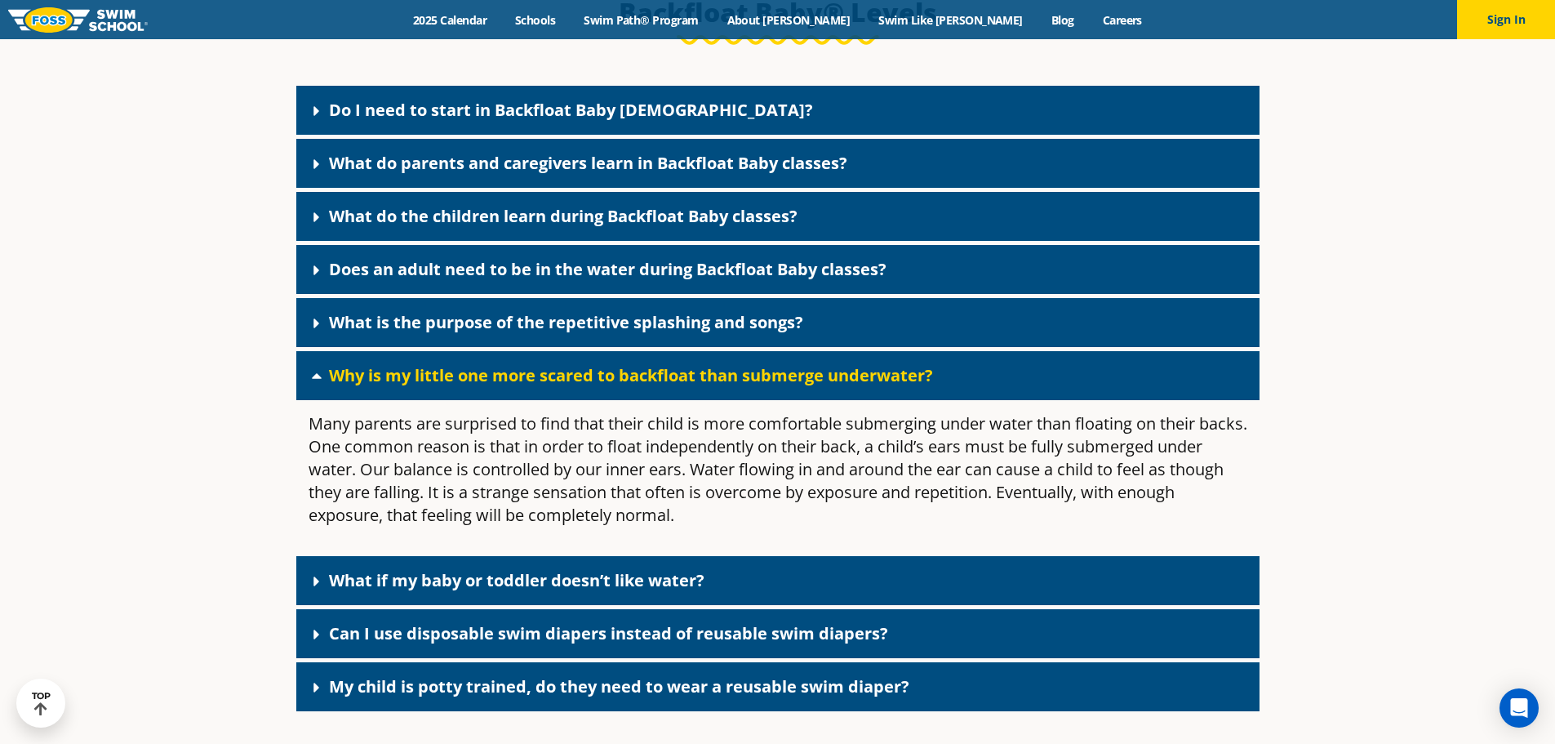
click at [656, 386] on link "Why is my little one more scared to backfloat than submerge underwater?" at bounding box center [631, 375] width 604 height 22
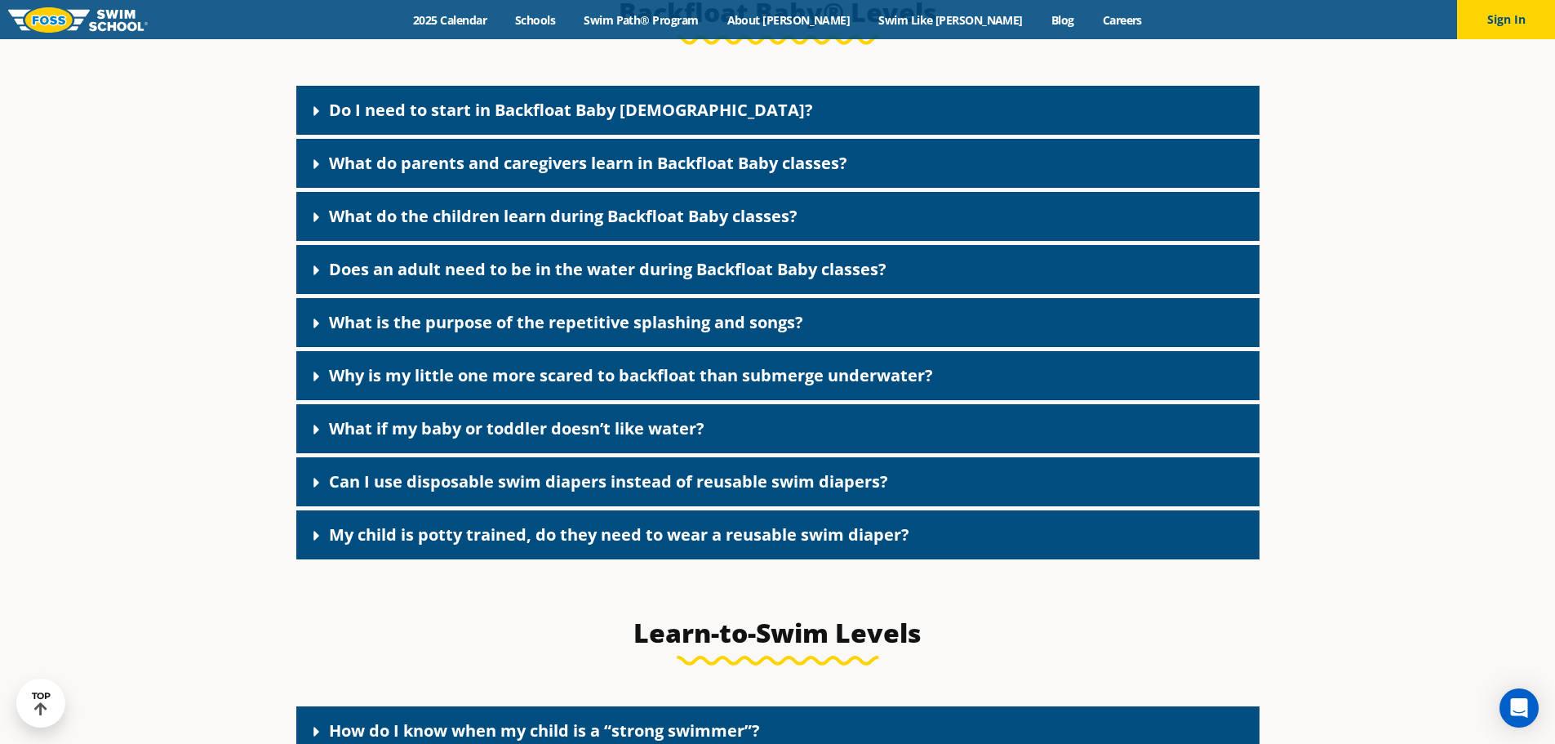
click at [656, 386] on link "Why is my little one more scared to backfloat than submerge underwater?" at bounding box center [631, 375] width 604 height 22
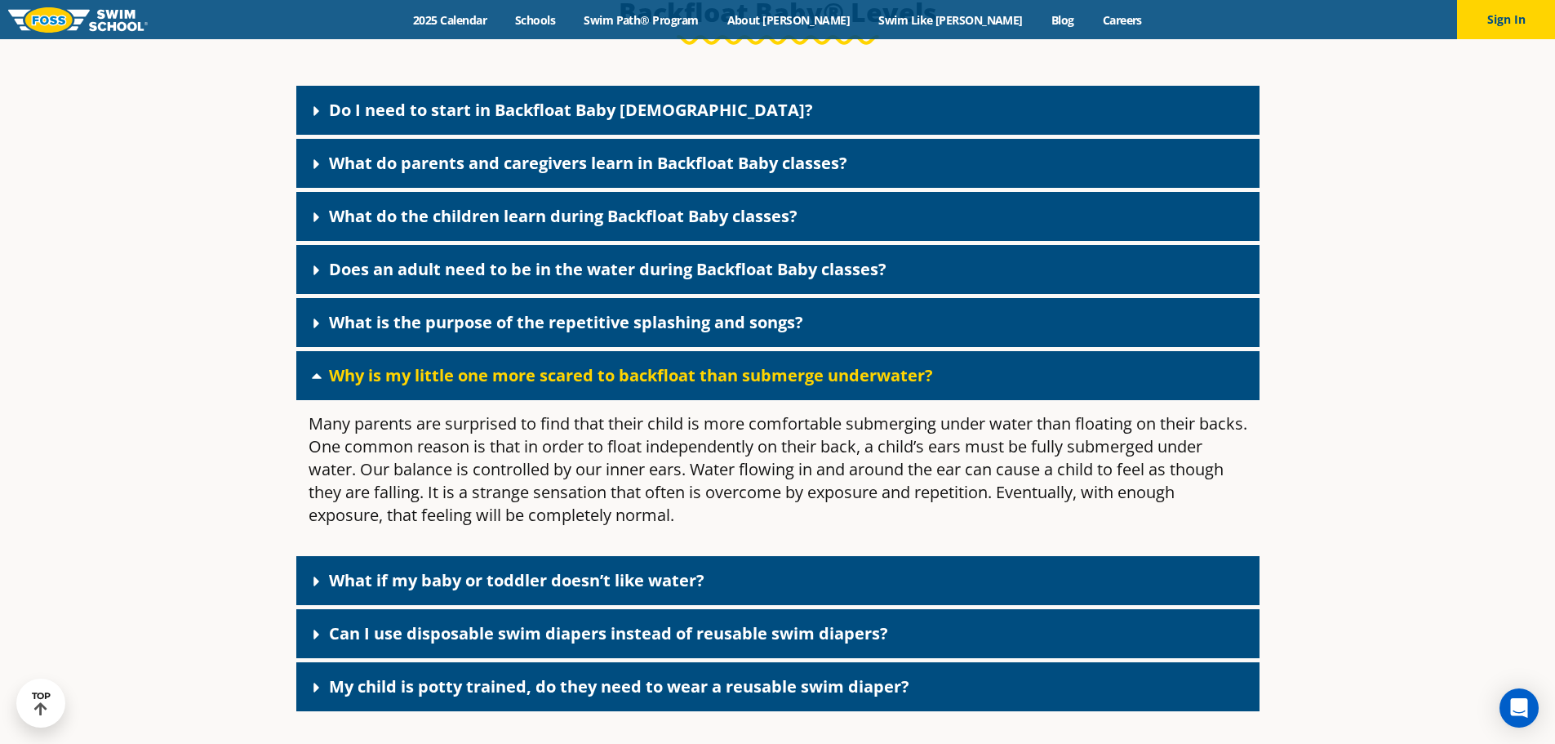
click at [656, 386] on link "Why is my little one more scared to backfloat than submerge underwater?" at bounding box center [631, 375] width 604 height 22
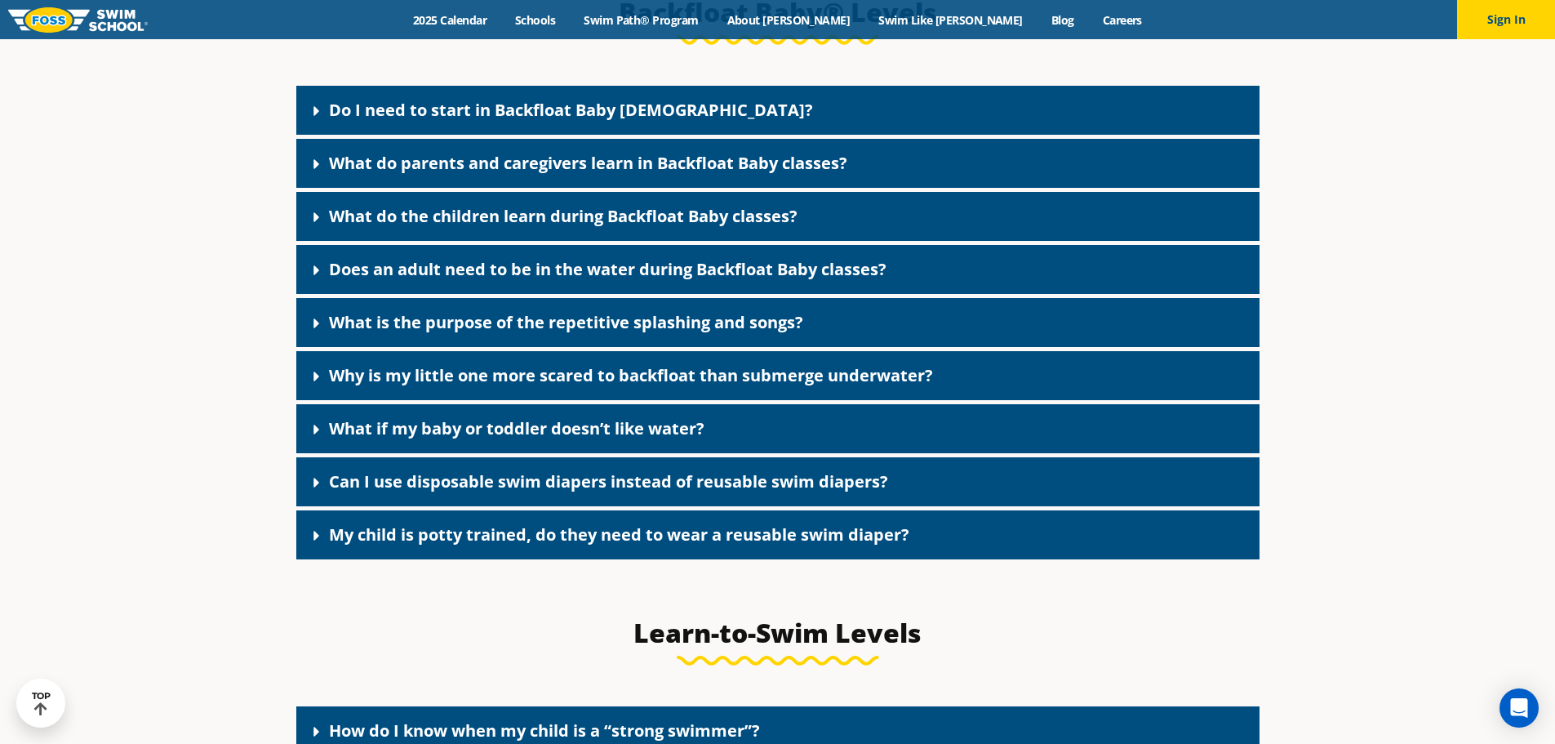
click at [656, 347] on div "What is the purpose of the repetitive splashing and songs?" at bounding box center [777, 322] width 963 height 49
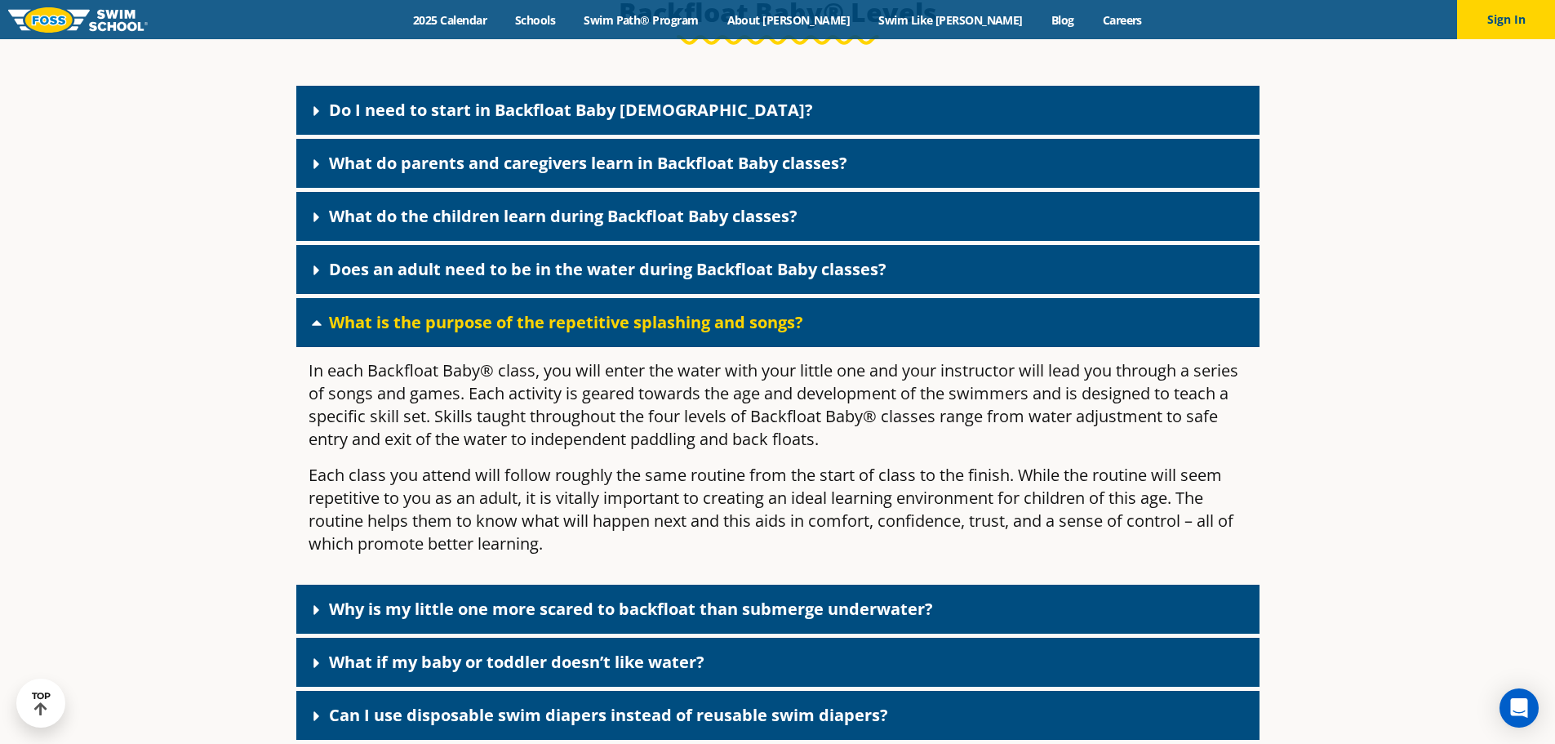
click at [656, 347] on div "What is the purpose of the repetitive splashing and songs?" at bounding box center [777, 322] width 963 height 49
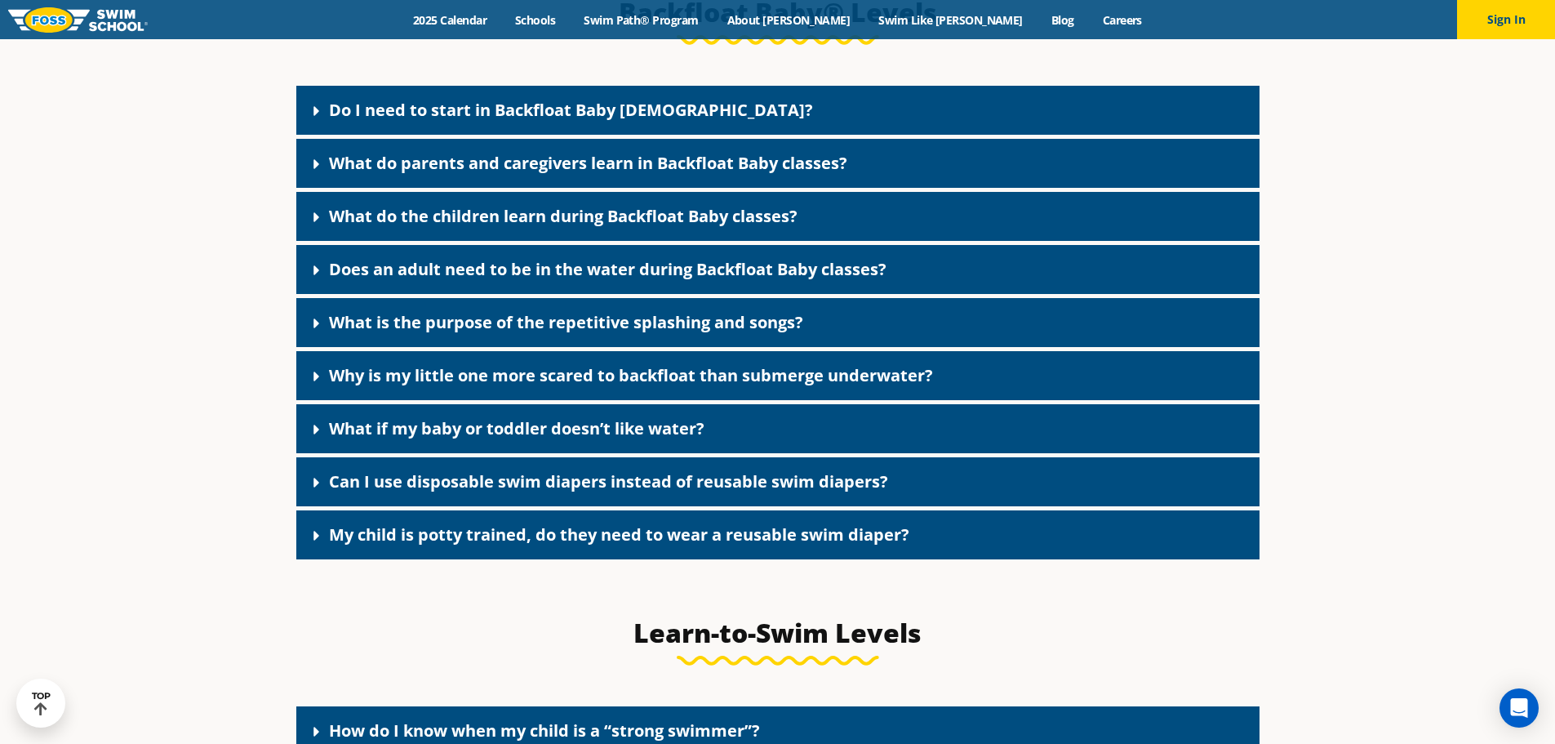
click at [681, 280] on link "Does an adult need to be in the water during Backfloat Baby classes?" at bounding box center [608, 269] width 558 height 22
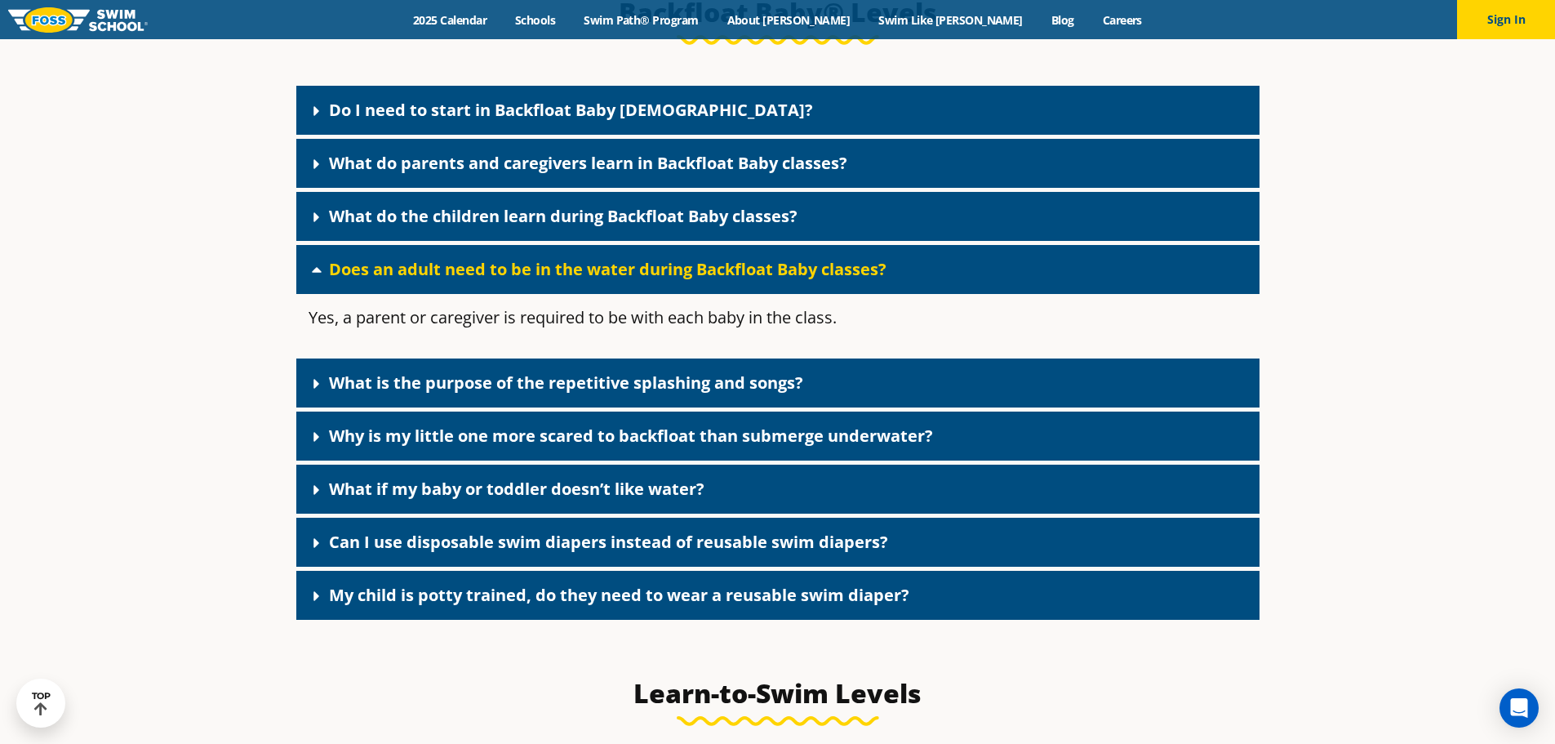
click at [681, 280] on link "Does an adult need to be in the water during Backfloat Baby classes?" at bounding box center [608, 269] width 558 height 22
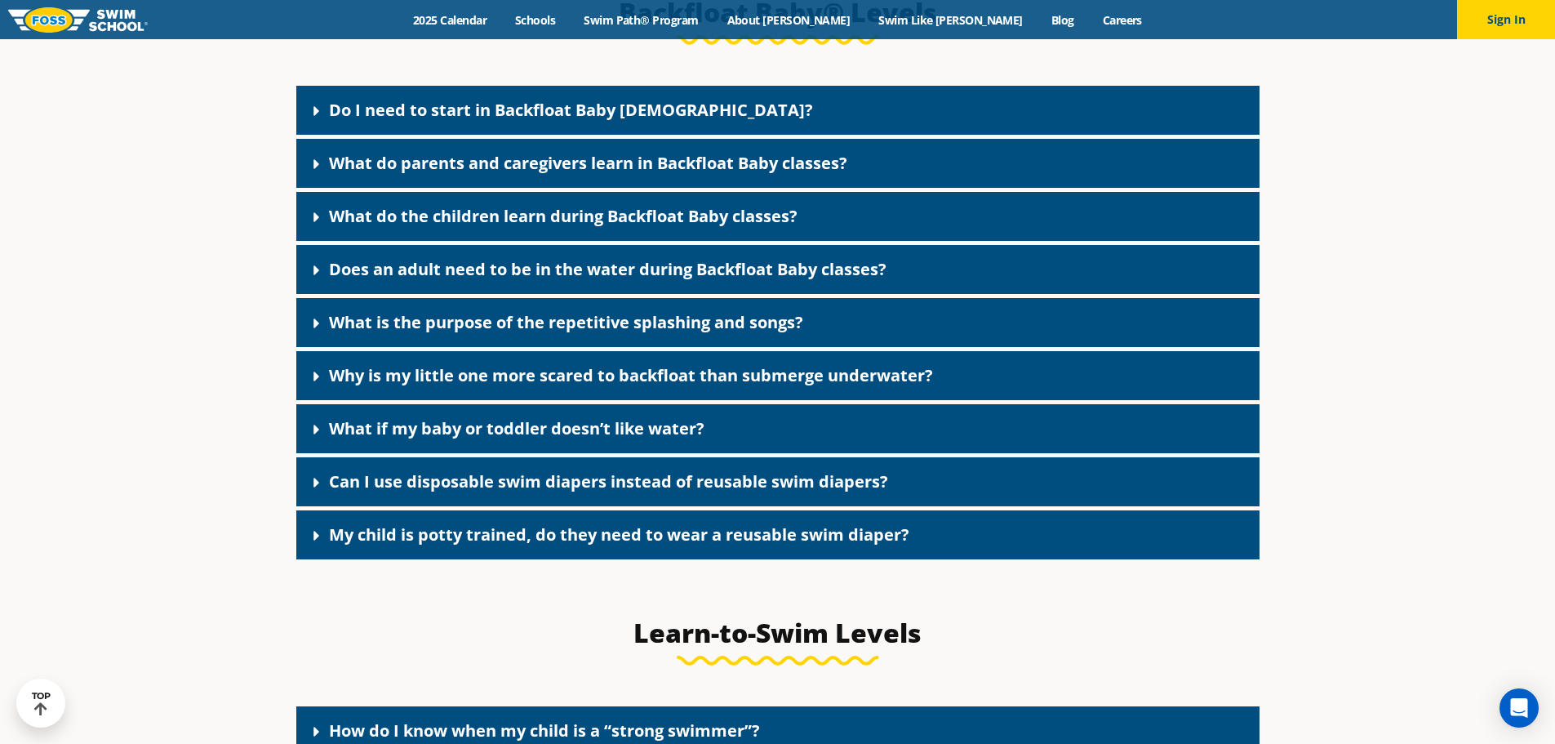
click at [682, 227] on link "What do the children learn during Backfloat Baby classes?" at bounding box center [563, 216] width 469 height 22
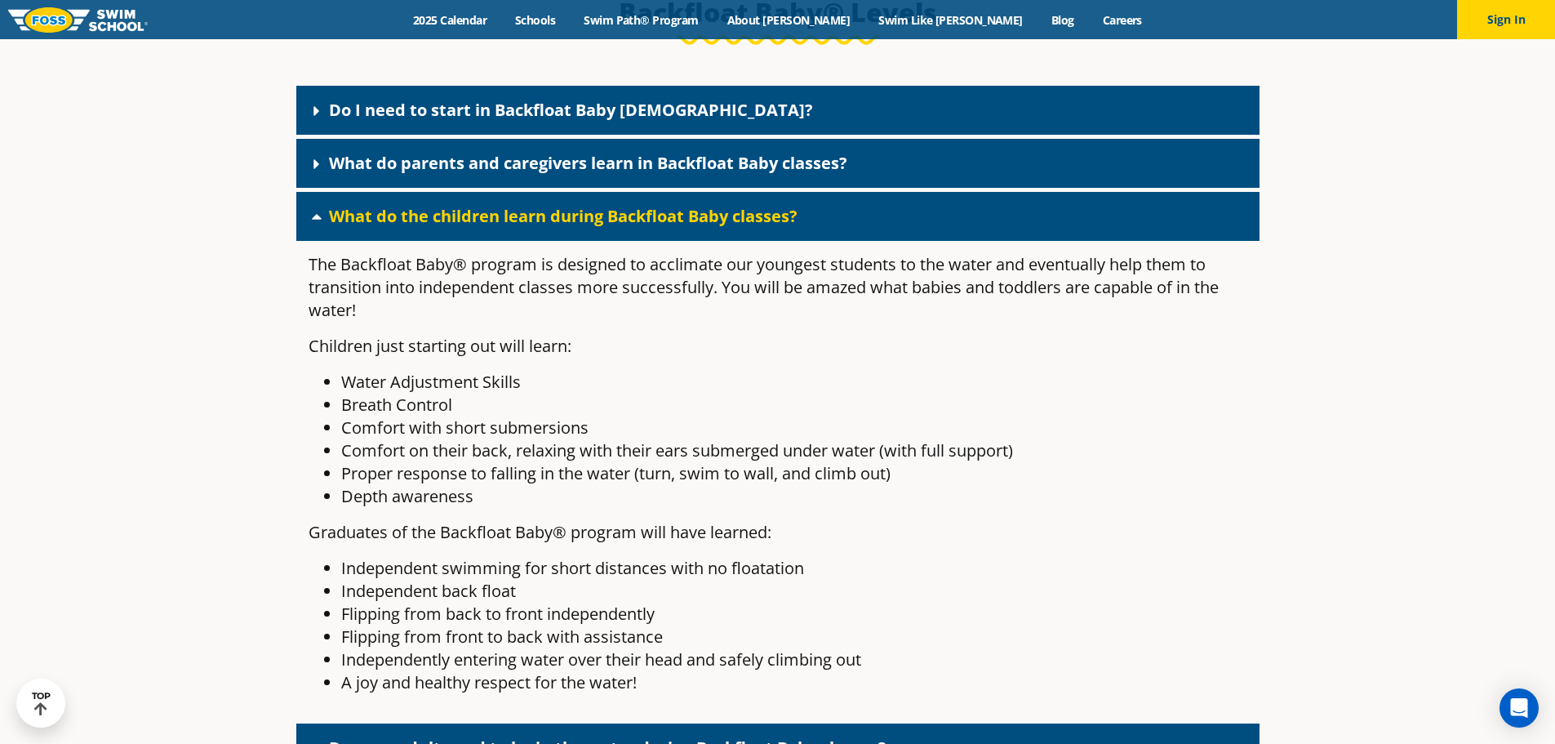
click at [682, 227] on link "What do the children learn during Backfloat Baby classes?" at bounding box center [563, 216] width 469 height 22
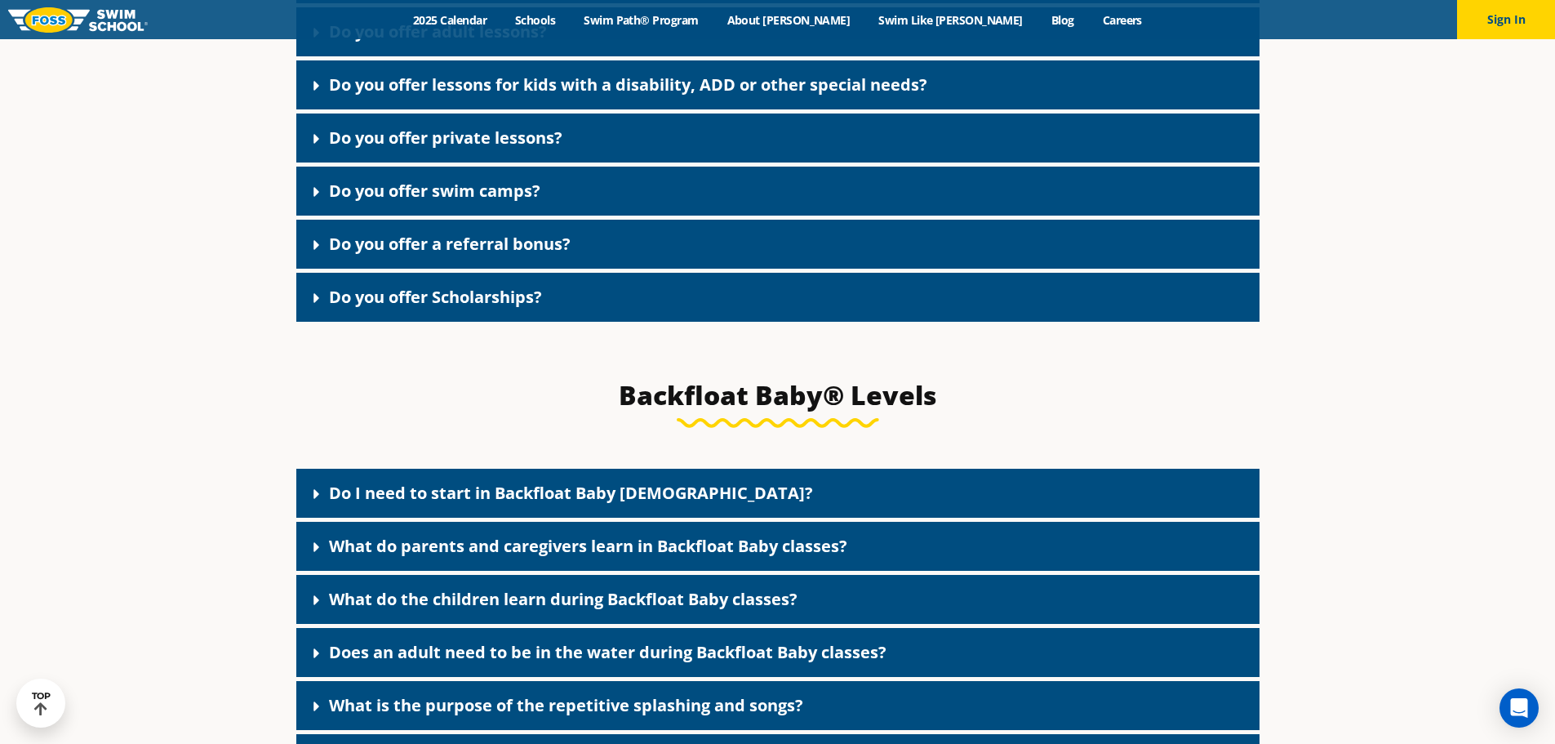
scroll to position [3182, 0]
